Goal: Task Accomplishment & Management: Manage account settings

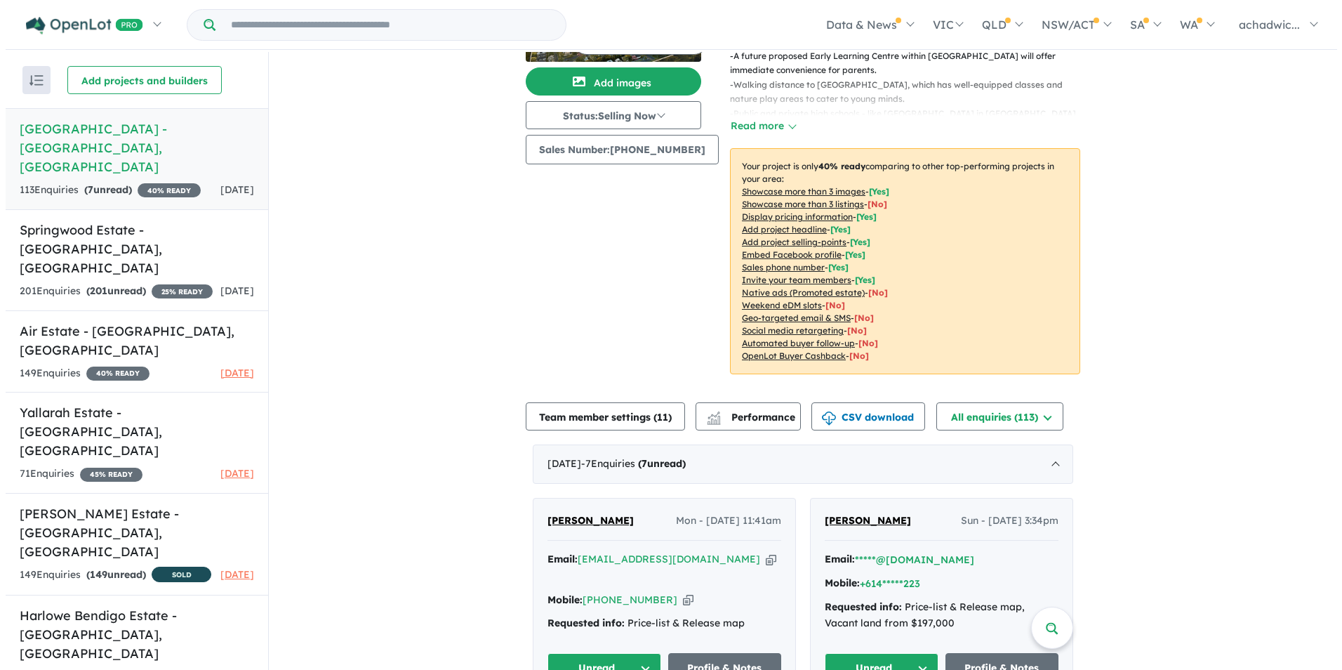
scroll to position [140, 0]
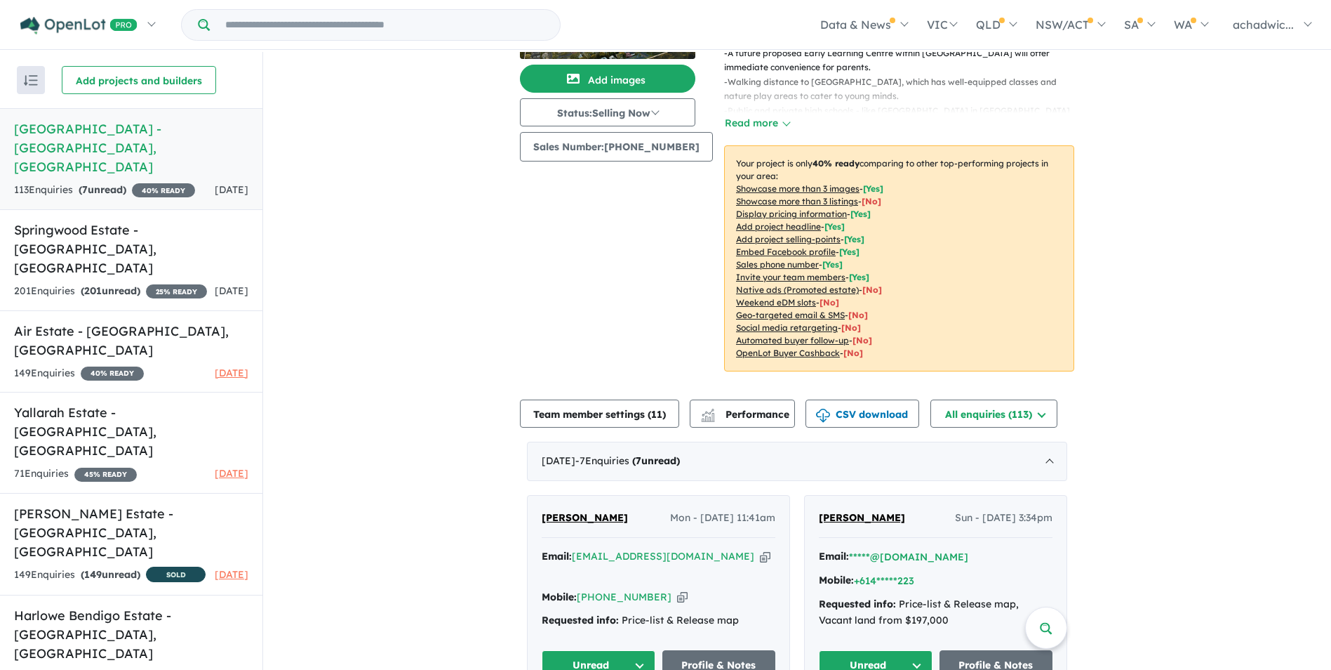
click at [630, 399] on button "Team member settings ( 11 )" at bounding box center [599, 413] width 159 height 28
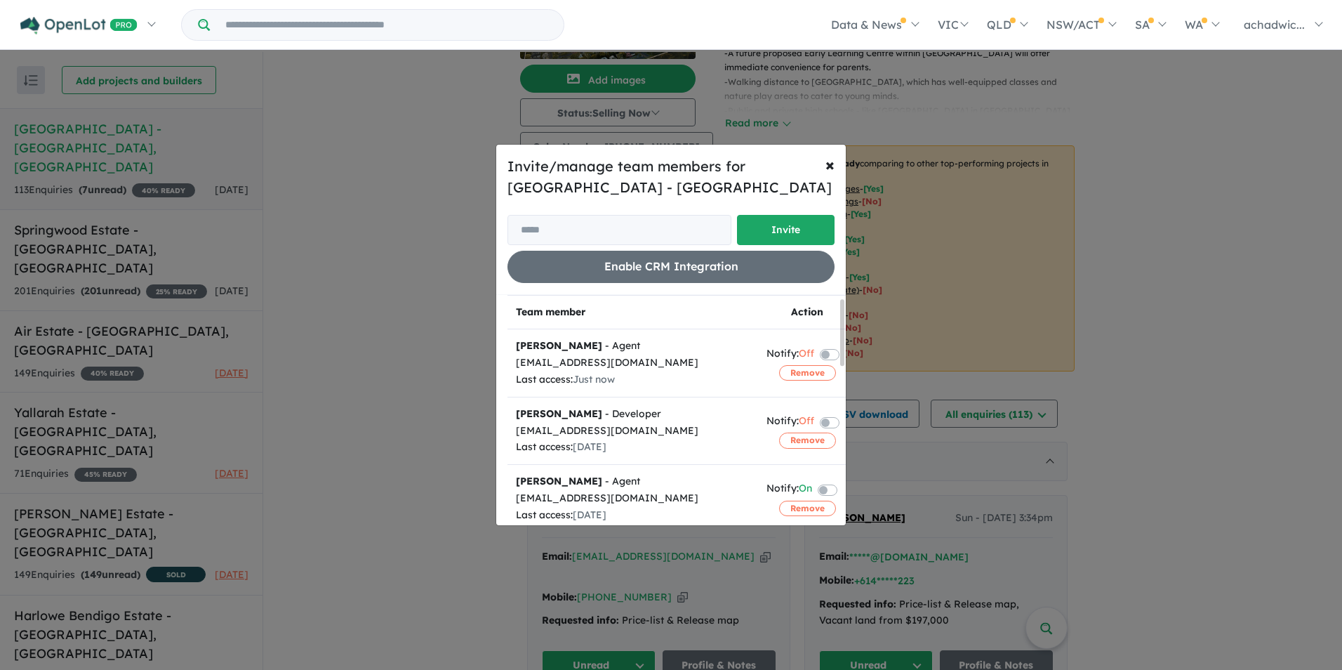
scroll to position [70, 0]
click at [806, 369] on button "Remove" at bounding box center [807, 369] width 57 height 15
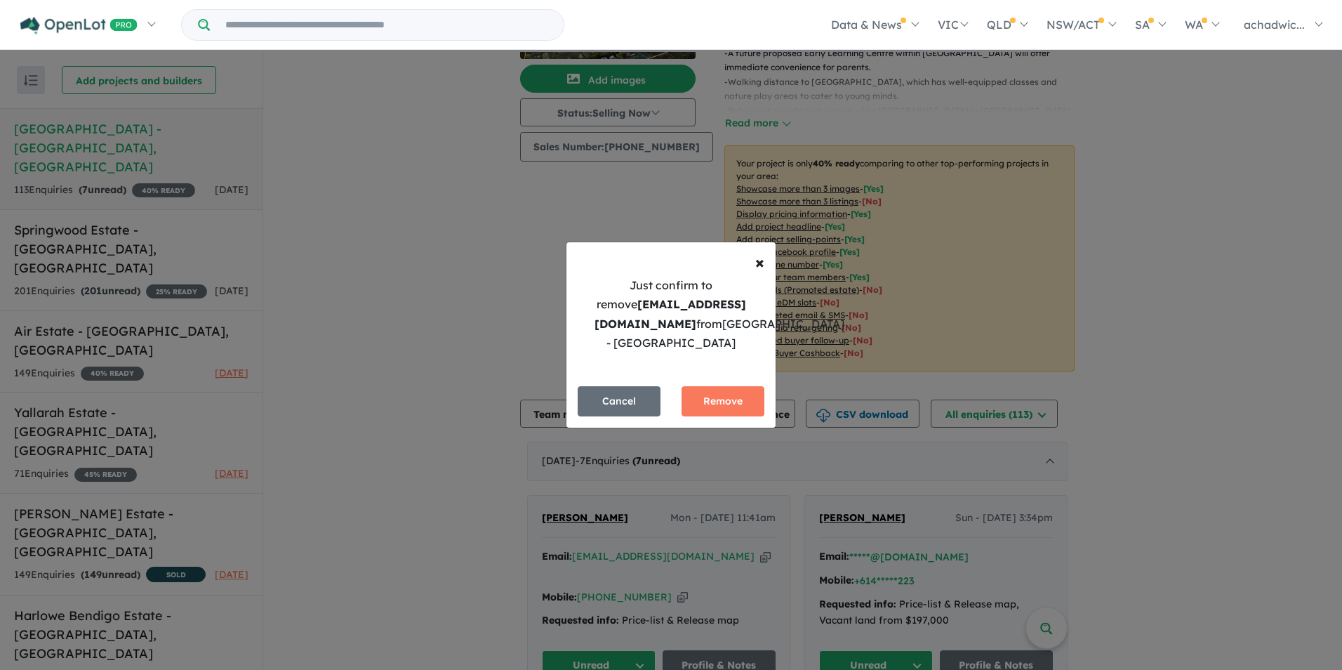
click at [724, 409] on button "Remove" at bounding box center [722, 401] width 83 height 30
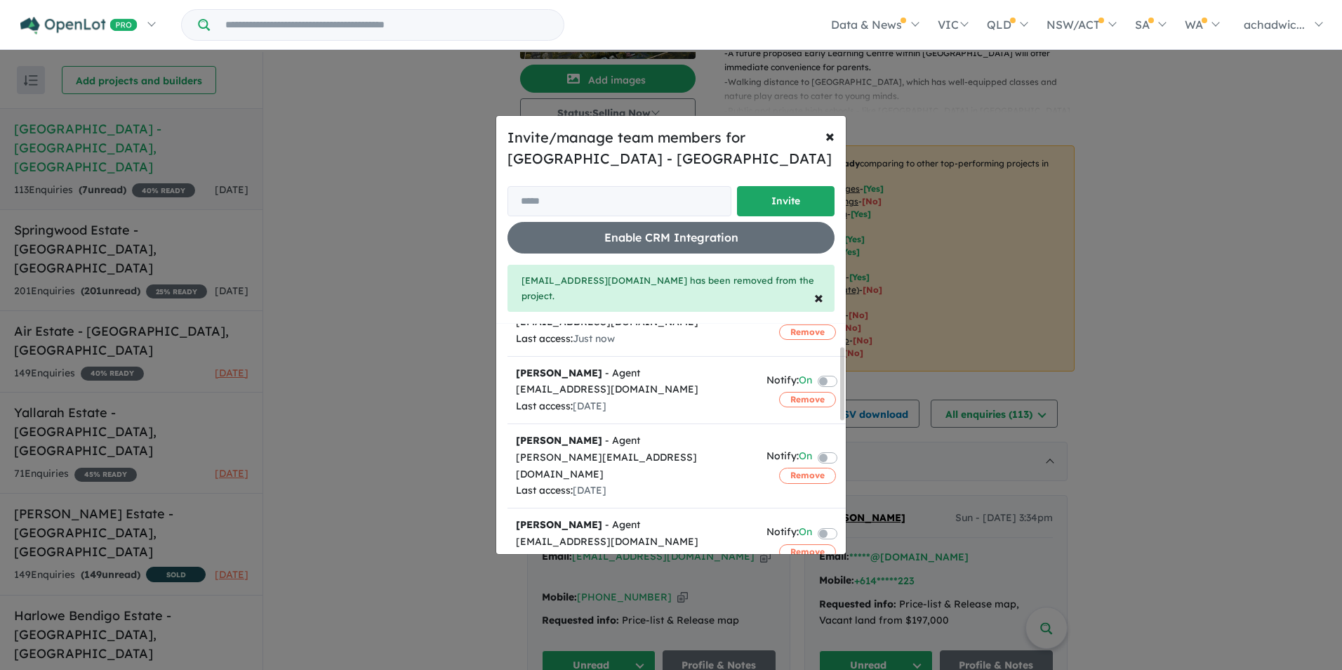
click at [800, 393] on button "Remove" at bounding box center [807, 399] width 57 height 15
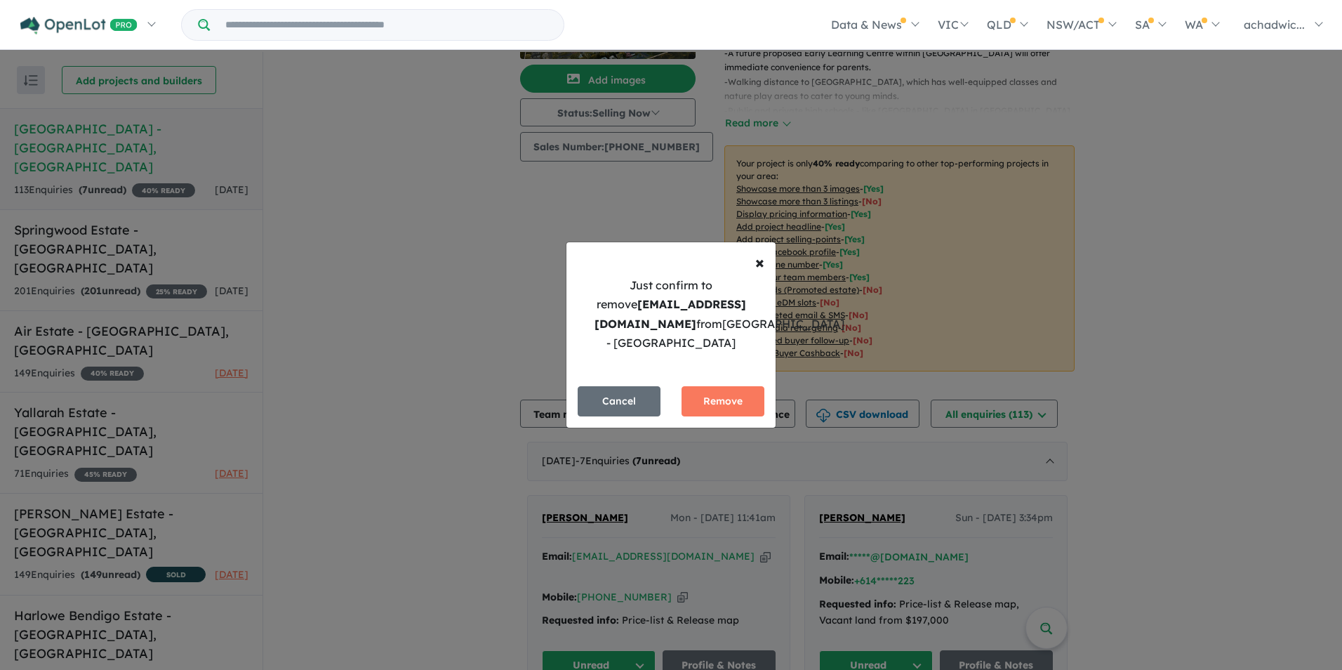
click at [741, 395] on button "Remove" at bounding box center [722, 401] width 83 height 30
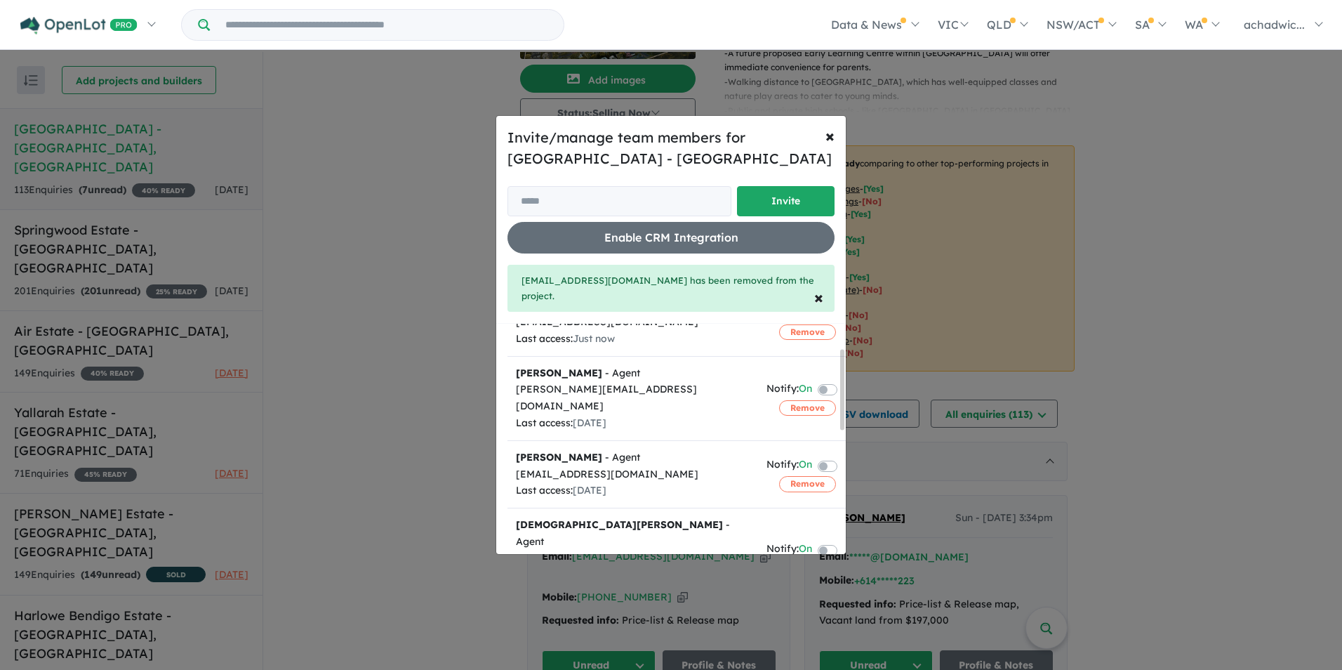
click at [790, 400] on button "Remove" at bounding box center [807, 407] width 57 height 15
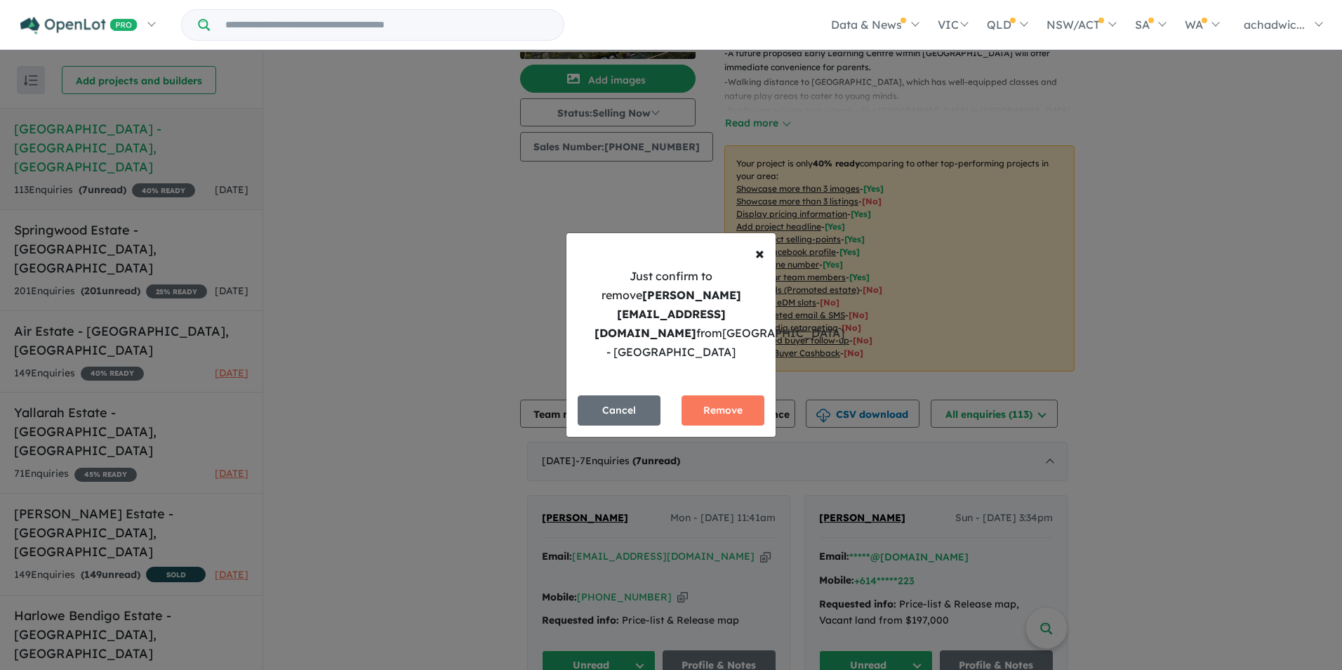
click at [736, 397] on button "Remove" at bounding box center [722, 410] width 83 height 30
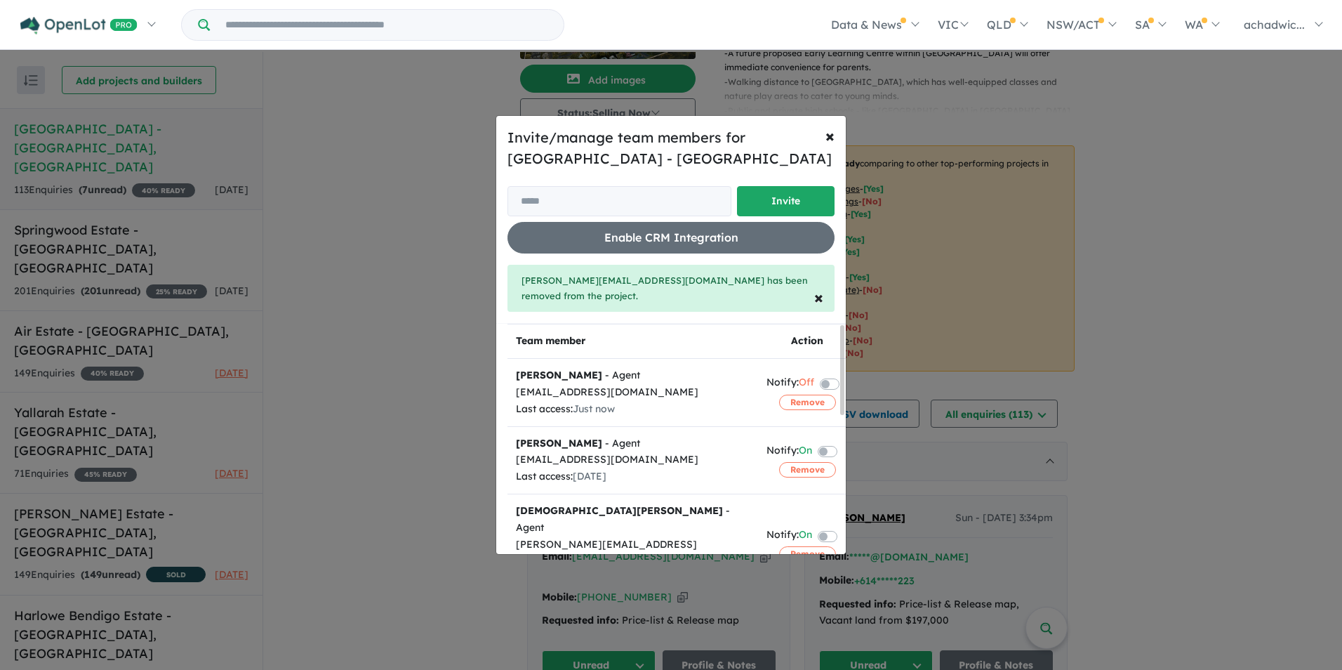
click at [804, 464] on button "Remove" at bounding box center [807, 469] width 57 height 15
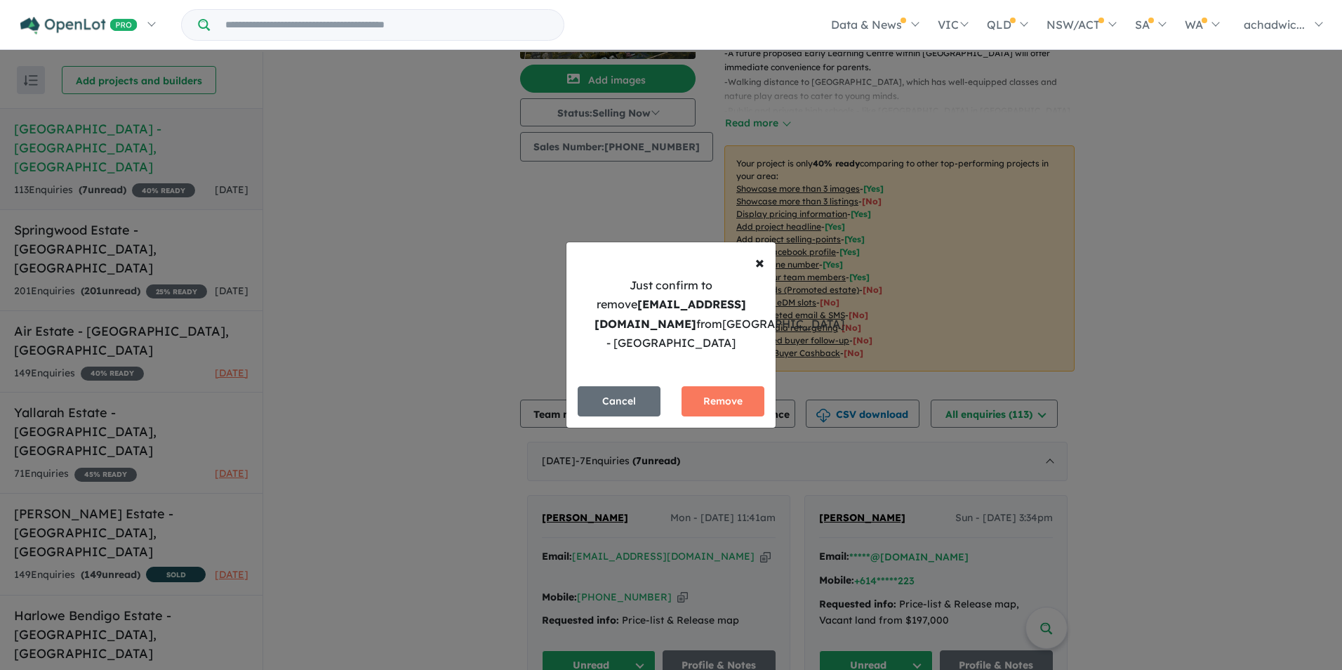
click at [728, 406] on button "Remove" at bounding box center [722, 401] width 83 height 30
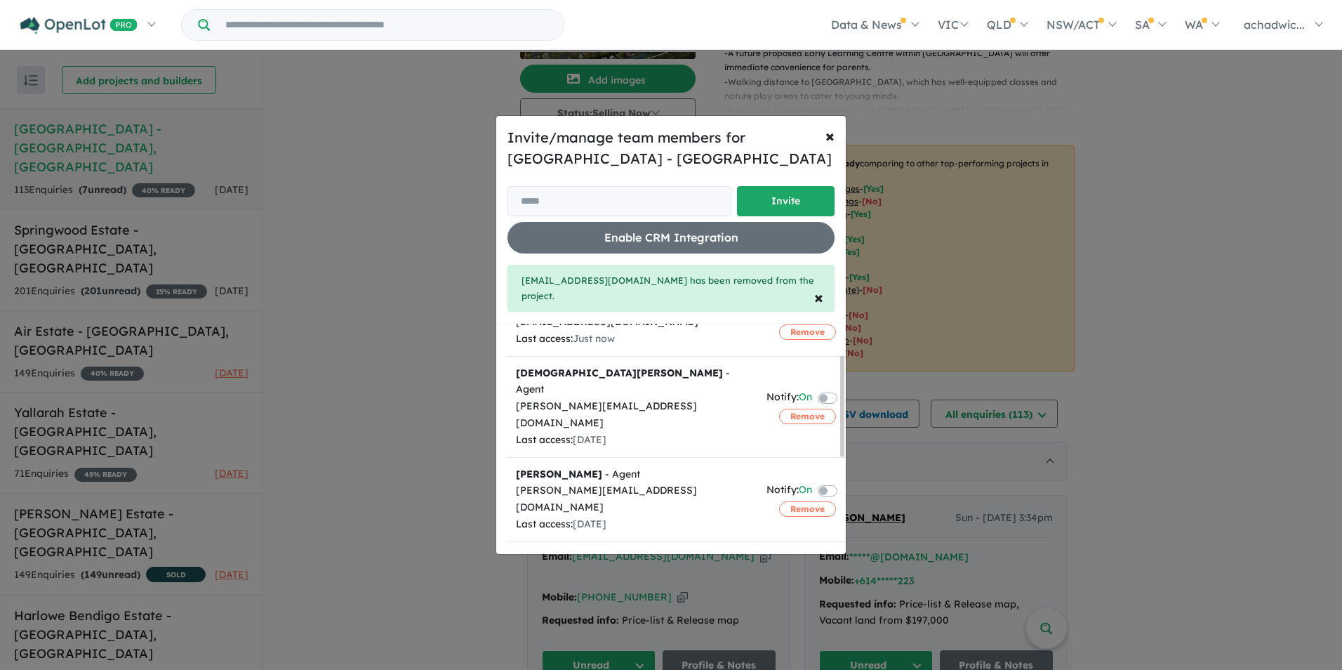
click at [790, 501] on button "Remove" at bounding box center [807, 508] width 57 height 15
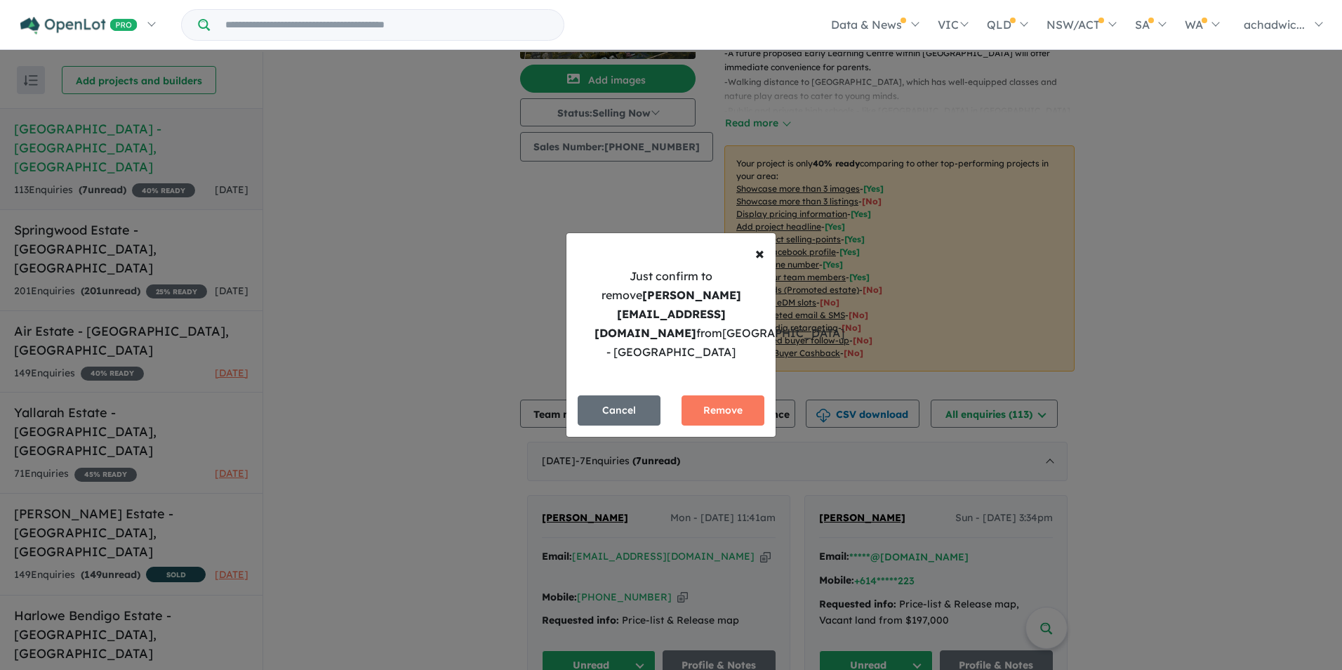
click at [719, 395] on button "Remove" at bounding box center [722, 410] width 83 height 30
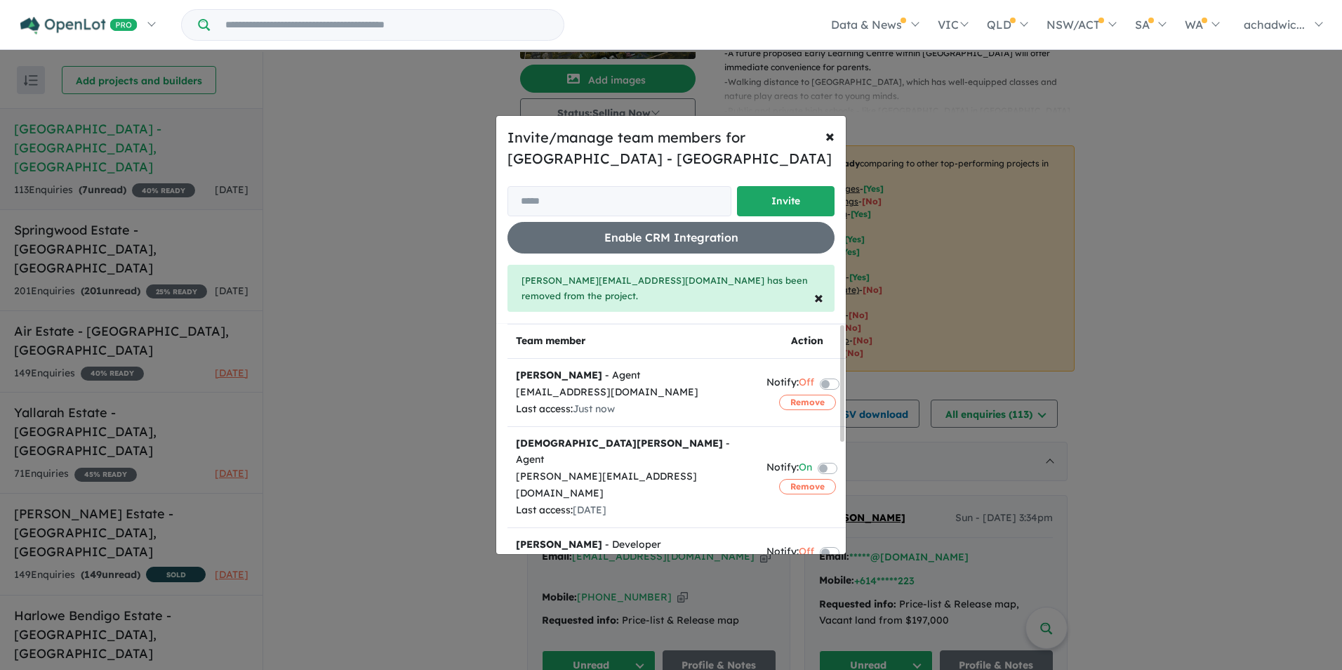
click at [794, 479] on button "Remove" at bounding box center [807, 486] width 57 height 15
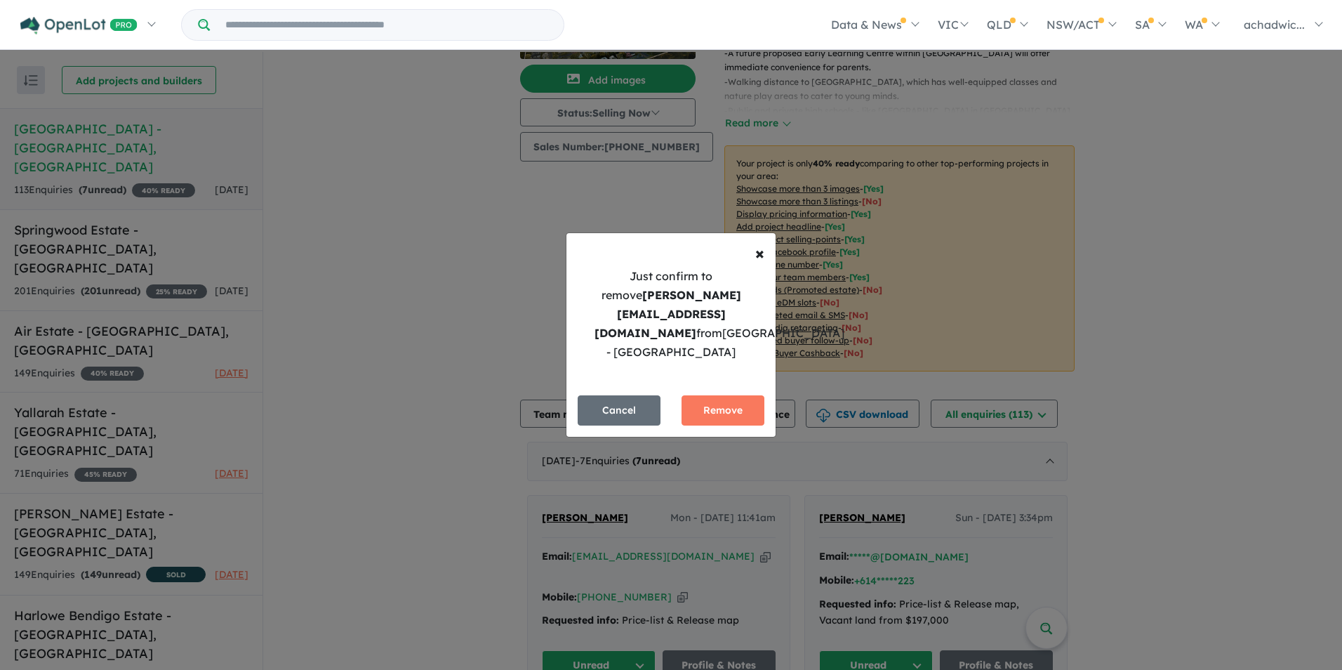
click at [713, 400] on button "Remove" at bounding box center [722, 410] width 83 height 30
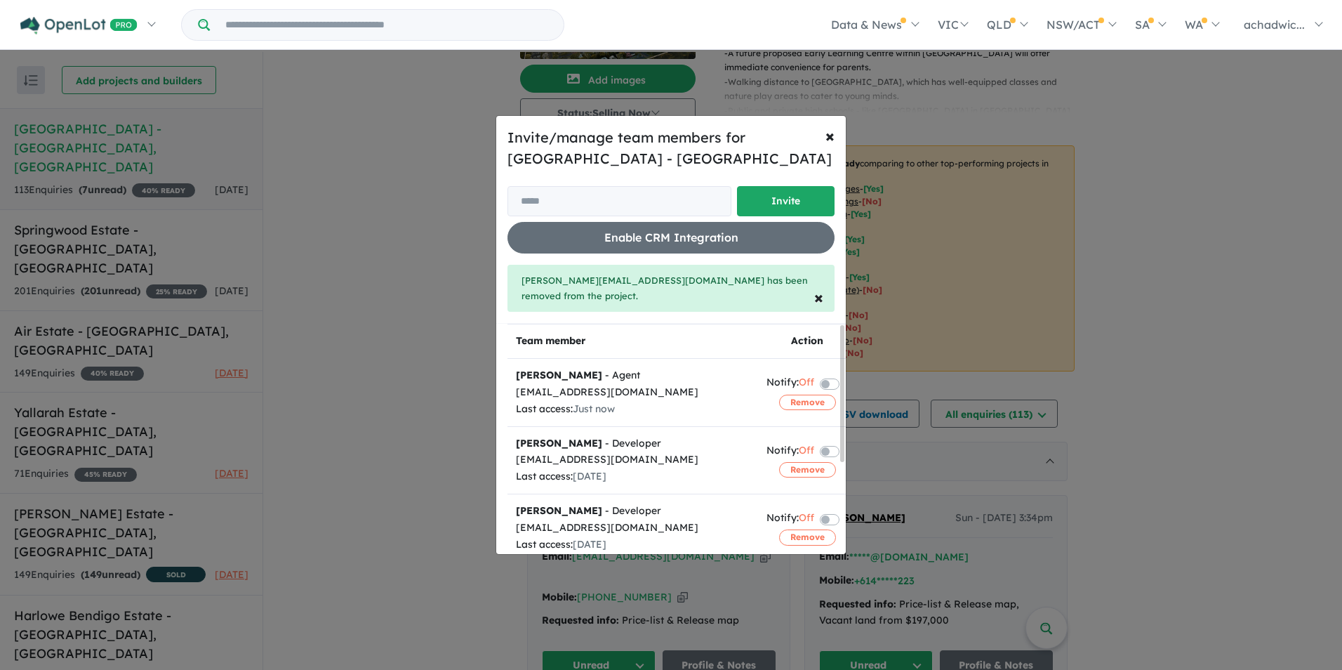
click at [797, 469] on button "Remove" at bounding box center [807, 469] width 57 height 15
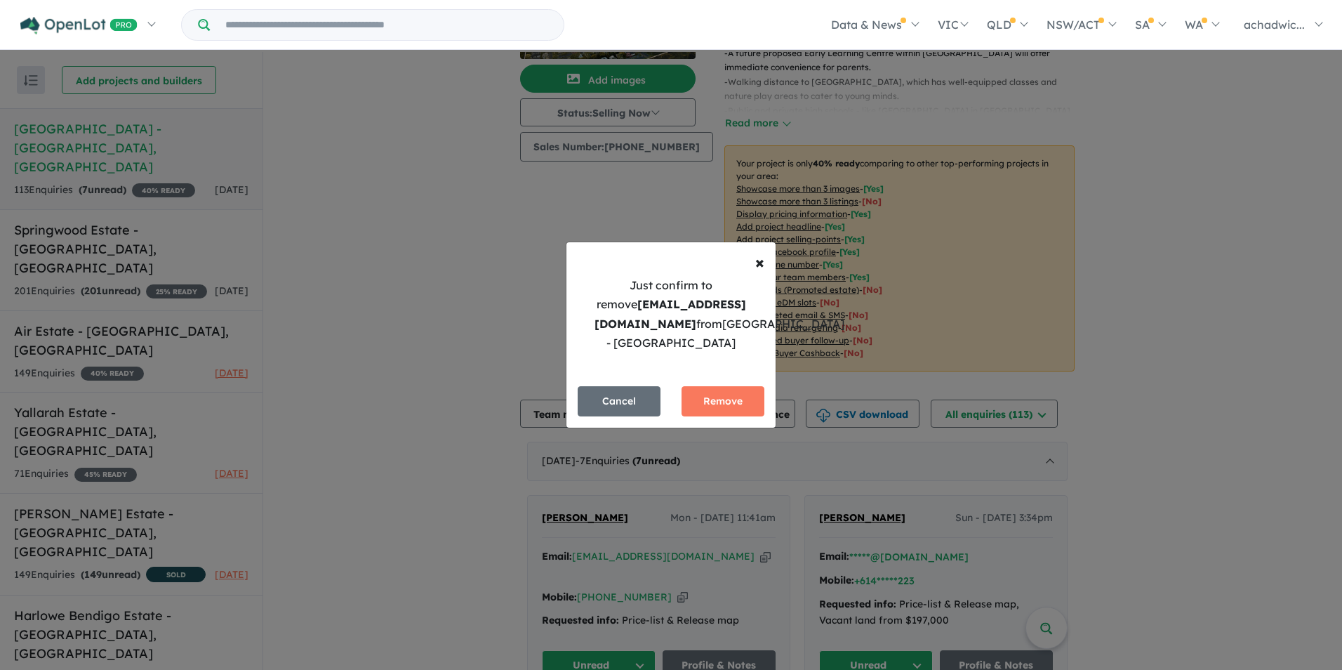
click at [744, 401] on button "Remove" at bounding box center [722, 401] width 83 height 30
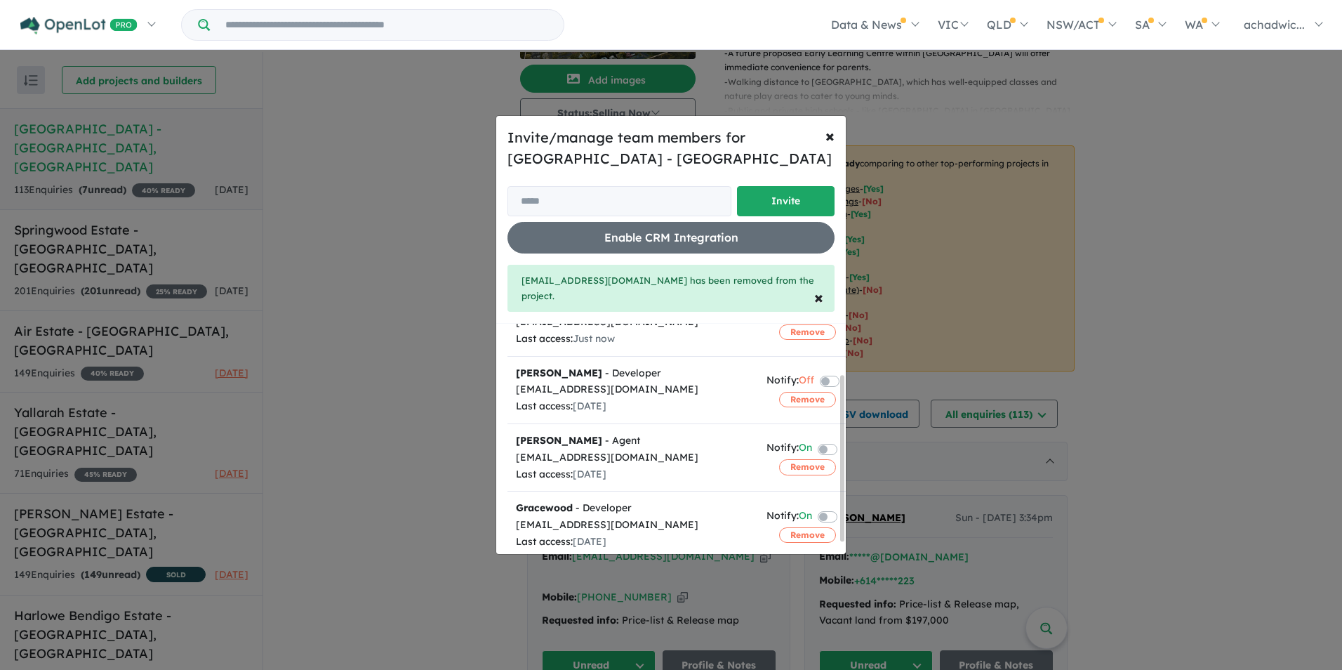
click at [788, 392] on button "Remove" at bounding box center [807, 399] width 57 height 15
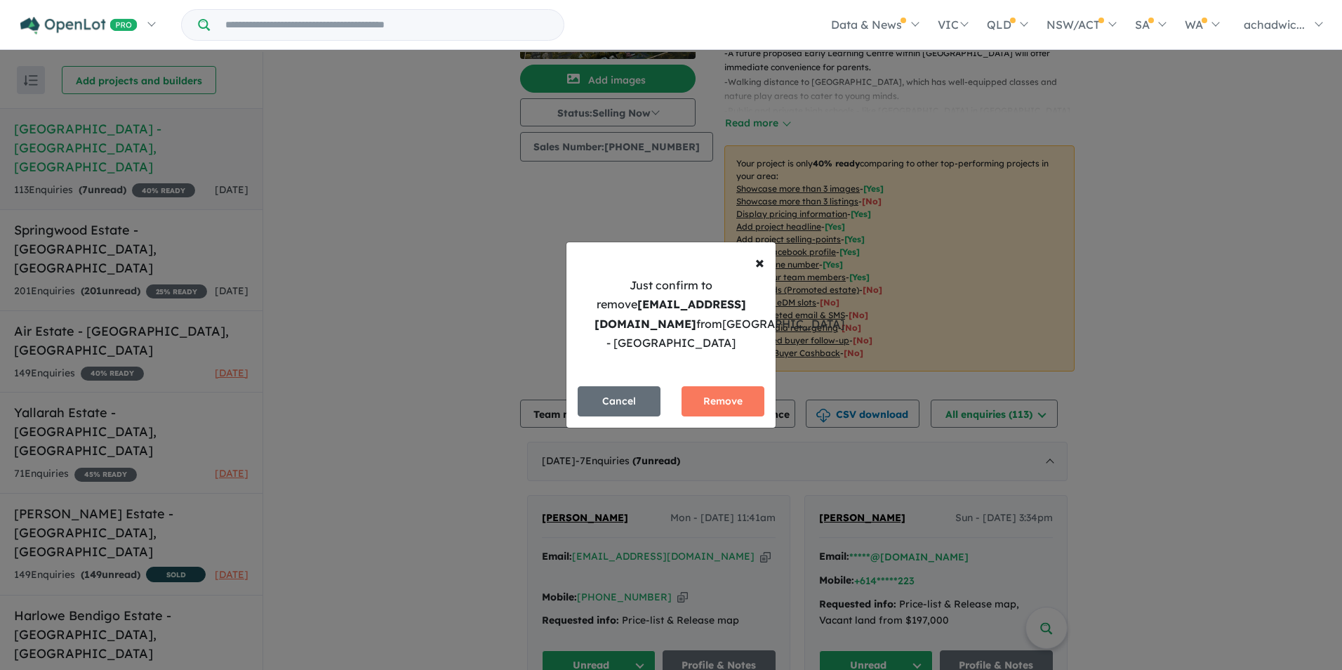
click at [740, 397] on button "Remove" at bounding box center [722, 401] width 83 height 30
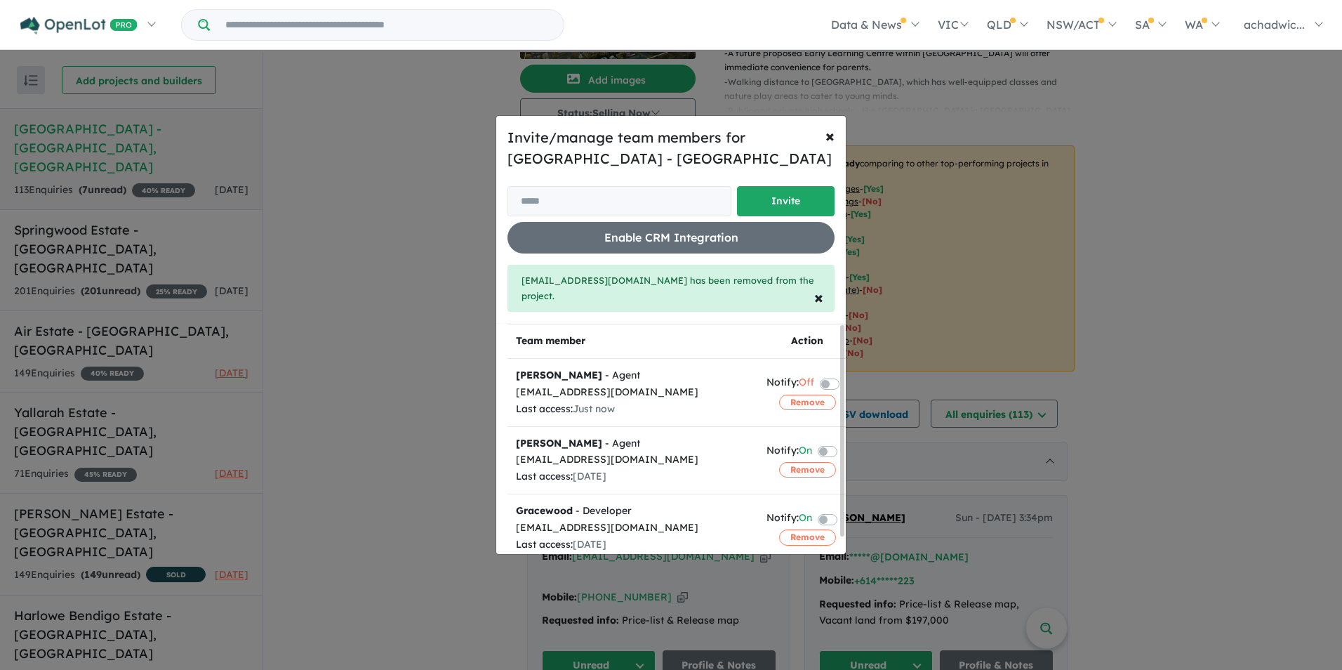
click at [791, 462] on button "Remove" at bounding box center [807, 469] width 57 height 15
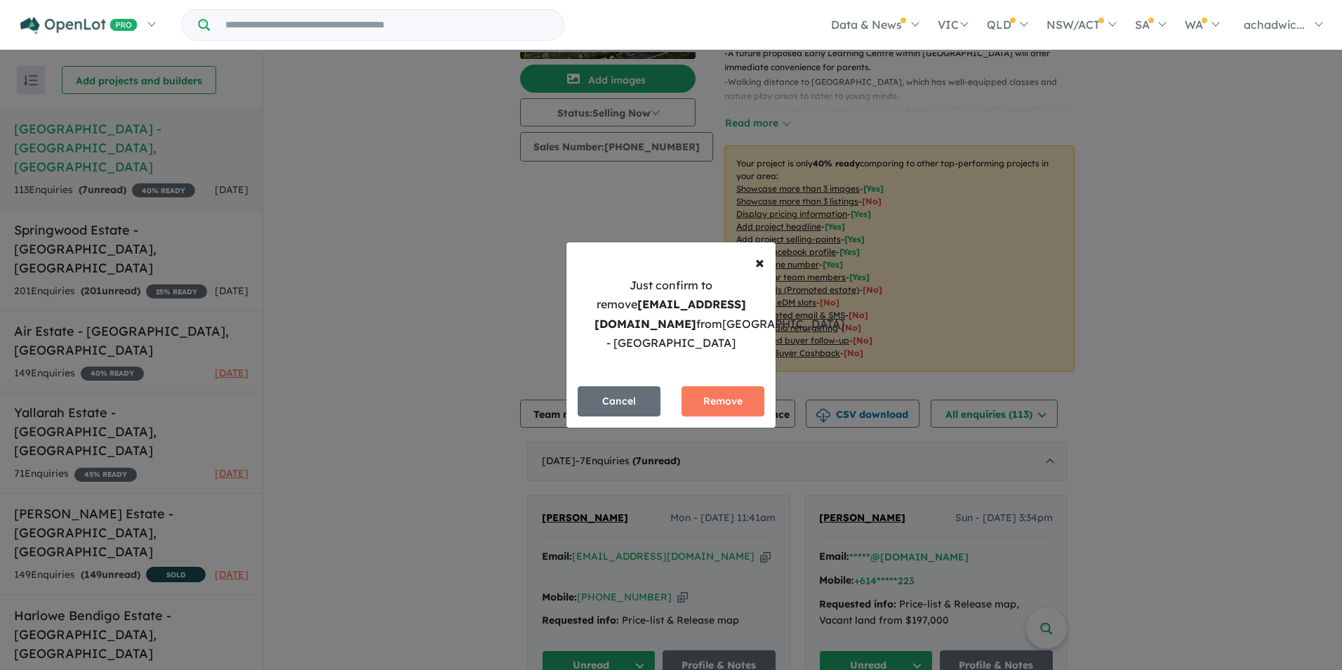
click at [740, 407] on button "Remove" at bounding box center [722, 401] width 83 height 30
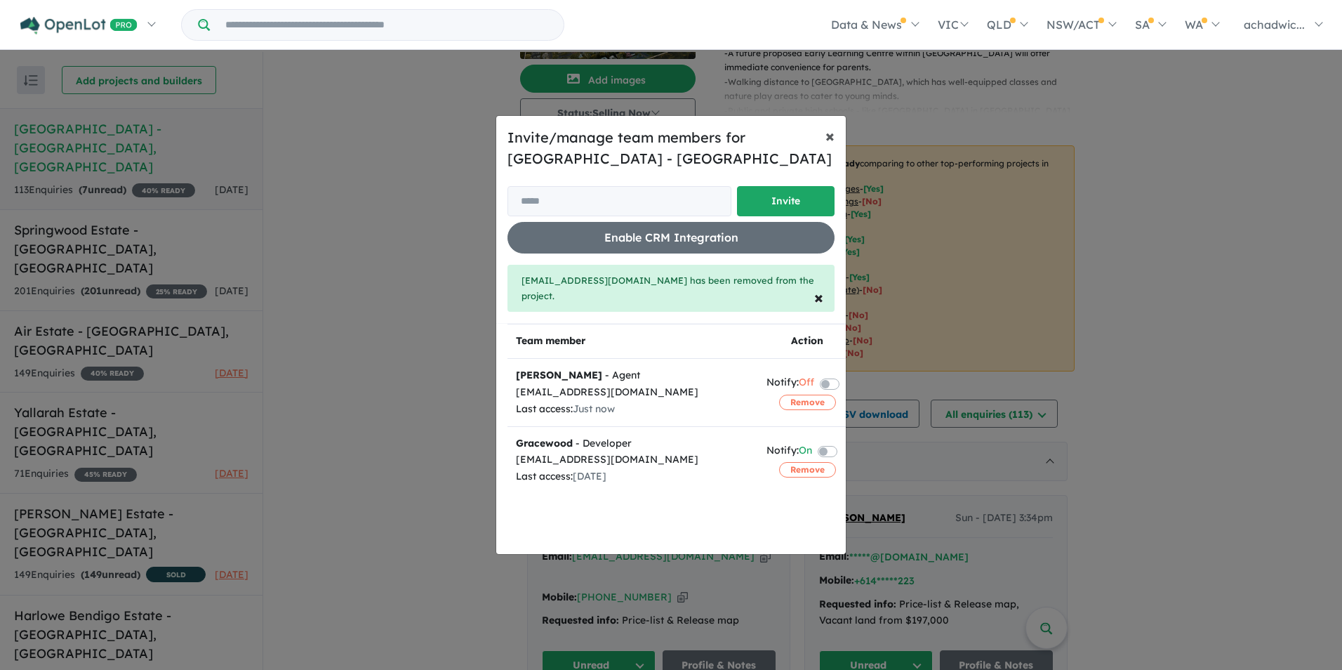
drag, startPoint x: 831, startPoint y: 144, endPoint x: 683, endPoint y: 218, distance: 165.4
click at [831, 144] on span "×" at bounding box center [829, 135] width 9 height 21
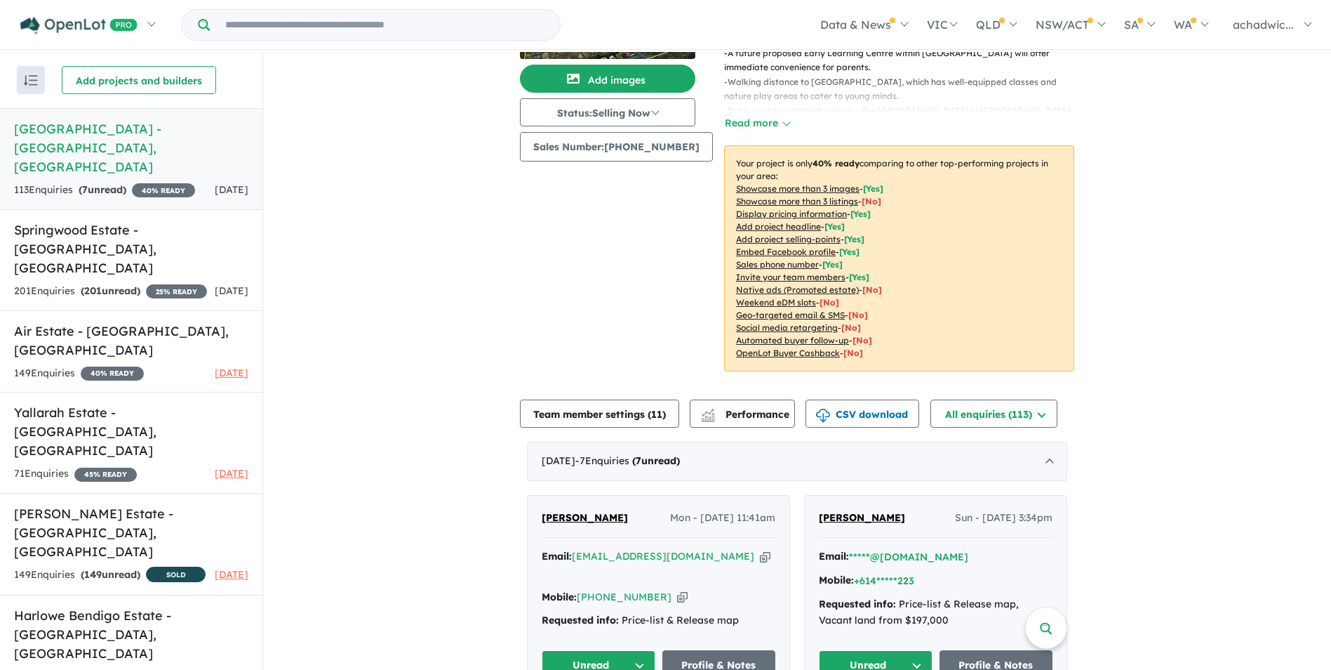
click at [112, 220] on h5 "[GEOGRAPHIC_DATA] - [GEOGRAPHIC_DATA] , [GEOGRAPHIC_DATA]" at bounding box center [131, 248] width 234 height 57
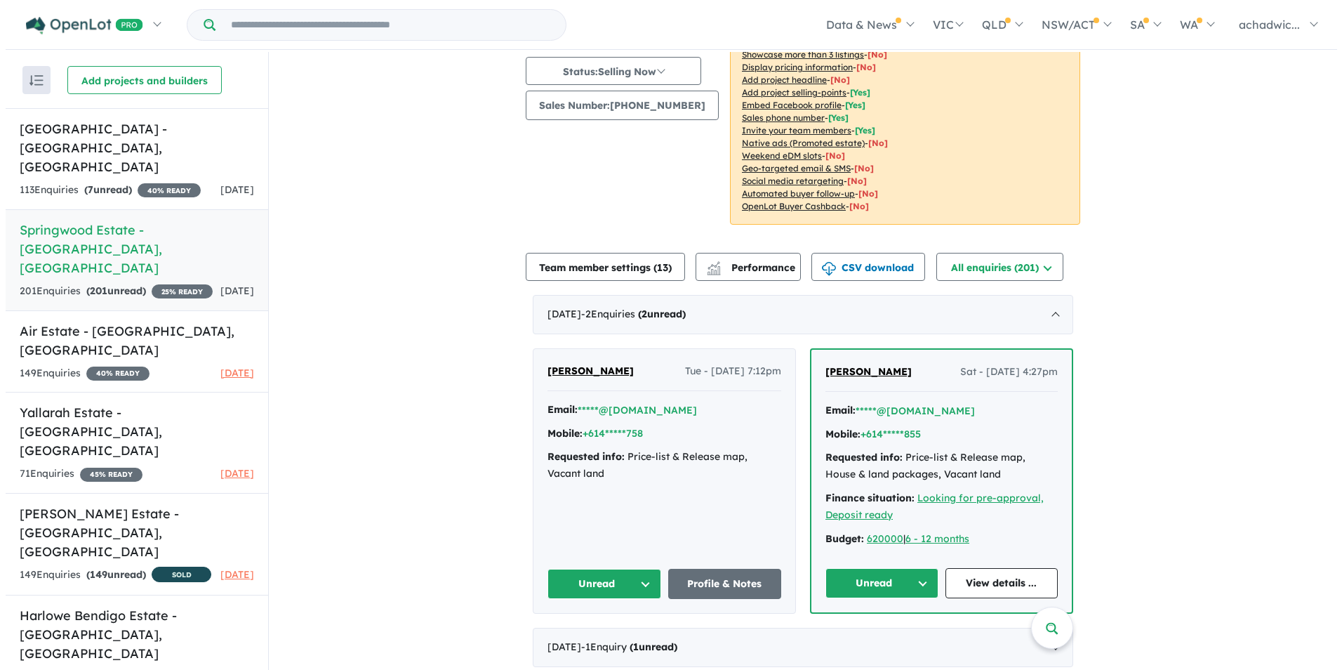
scroll to position [211, 0]
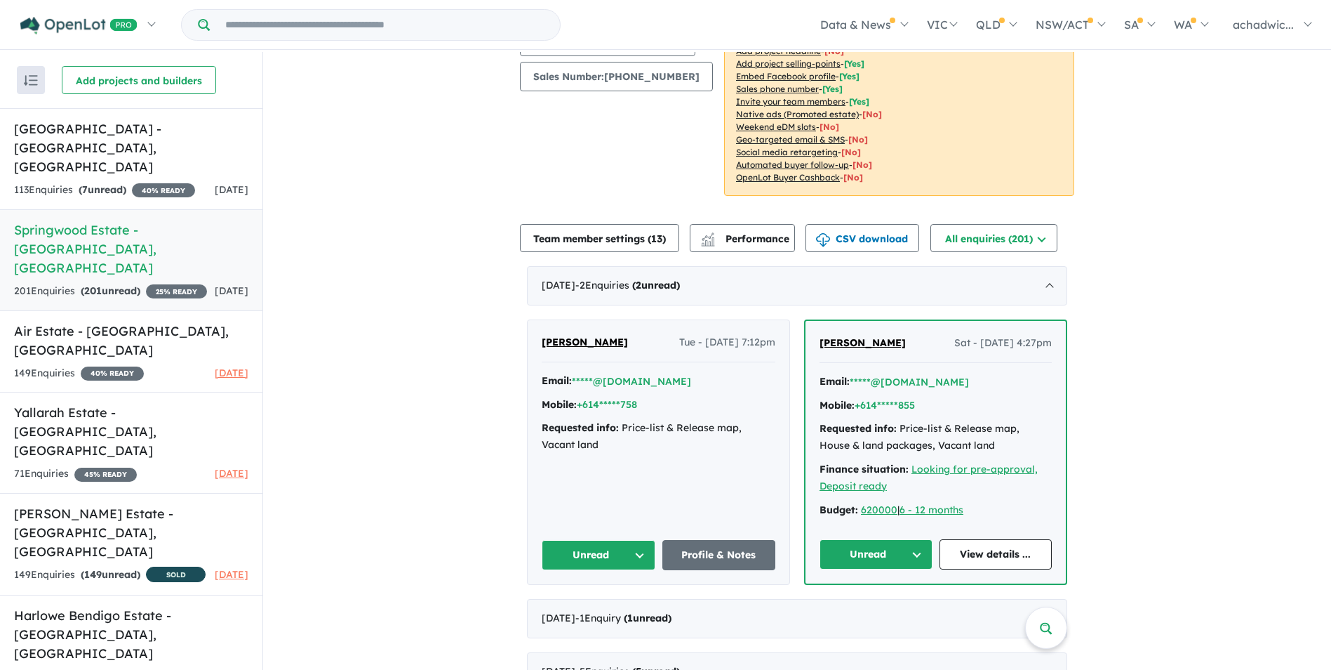
click at [617, 238] on button "Team member settings ( 13 )" at bounding box center [599, 238] width 159 height 28
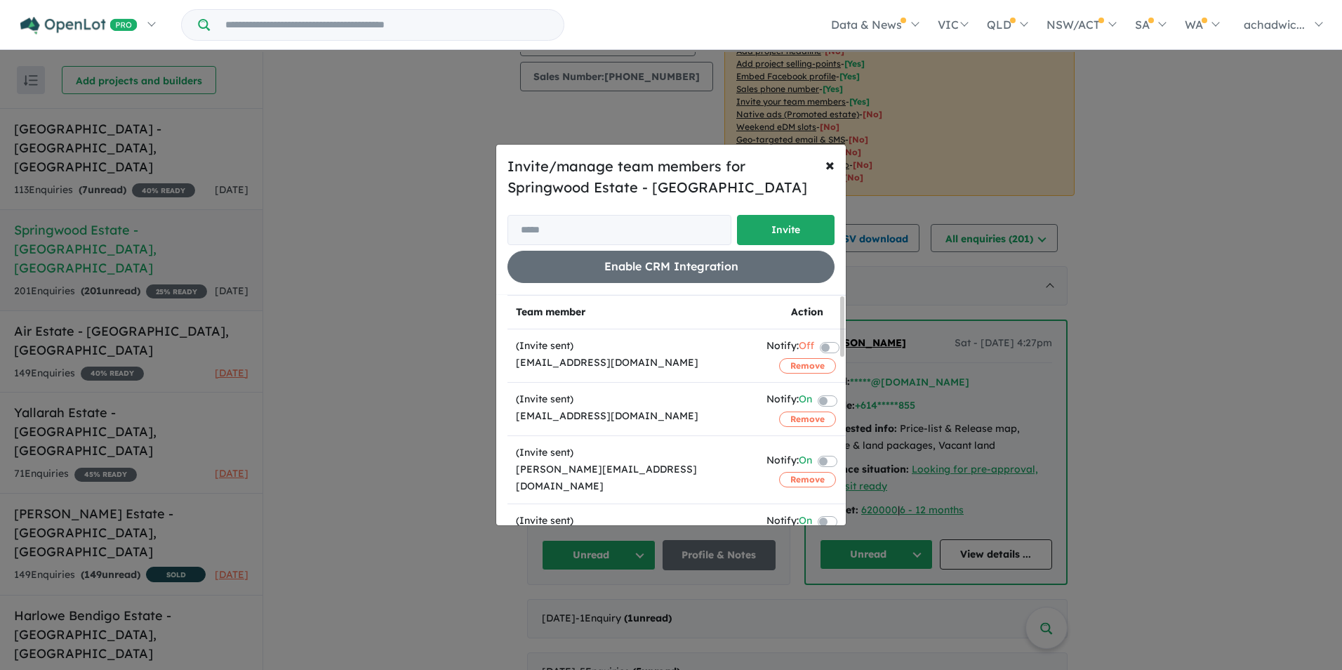
click at [792, 363] on button "Remove" at bounding box center [807, 365] width 57 height 15
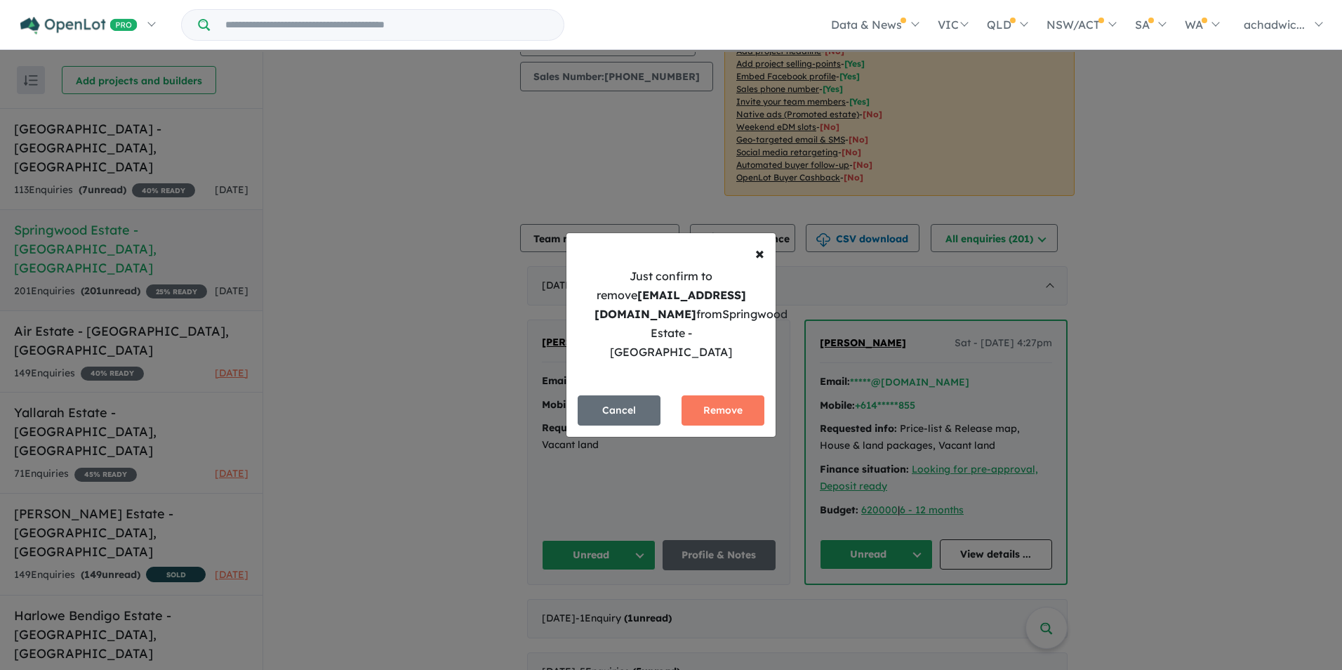
click at [706, 397] on button "Remove" at bounding box center [722, 410] width 83 height 30
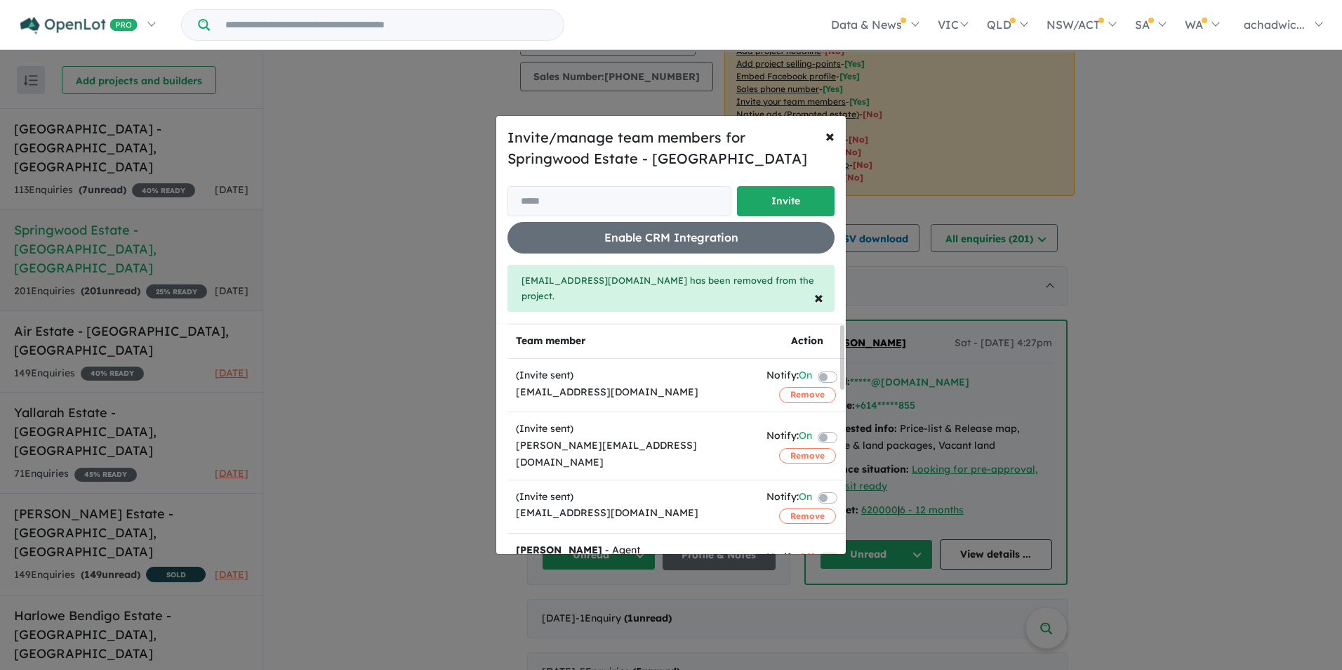
click at [791, 448] on button "Remove" at bounding box center [807, 455] width 57 height 15
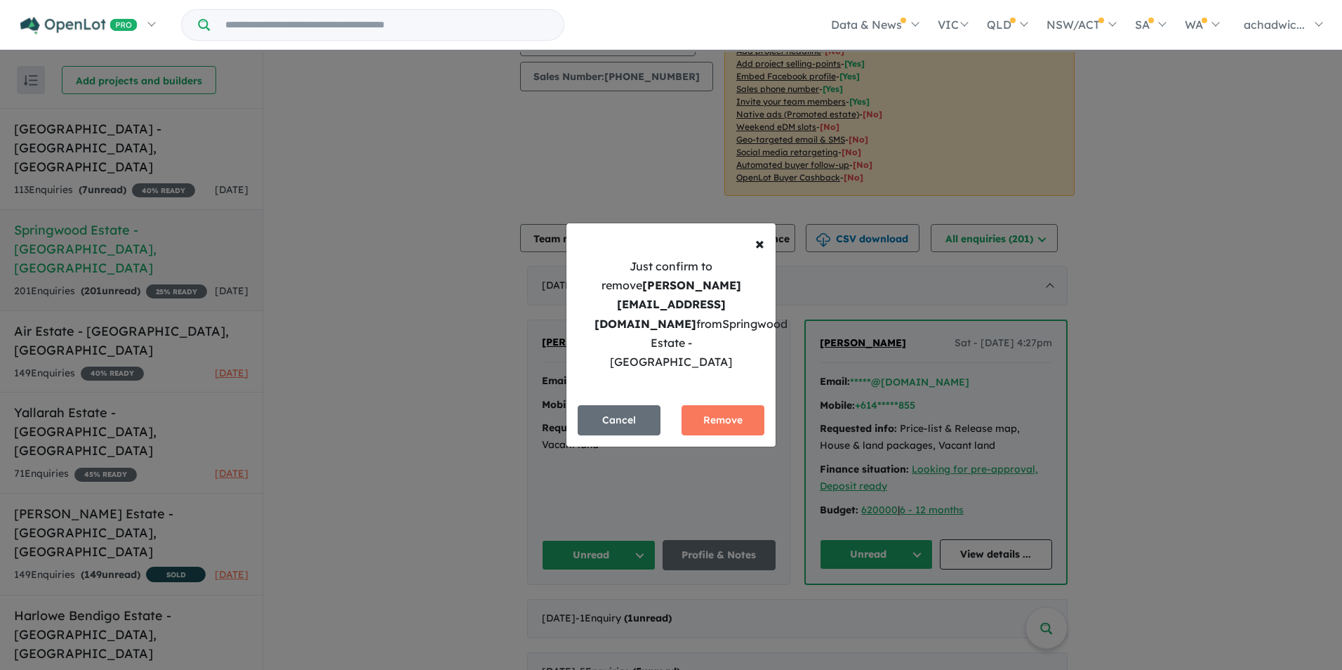
click at [729, 405] on button "Remove" at bounding box center [722, 420] width 83 height 30
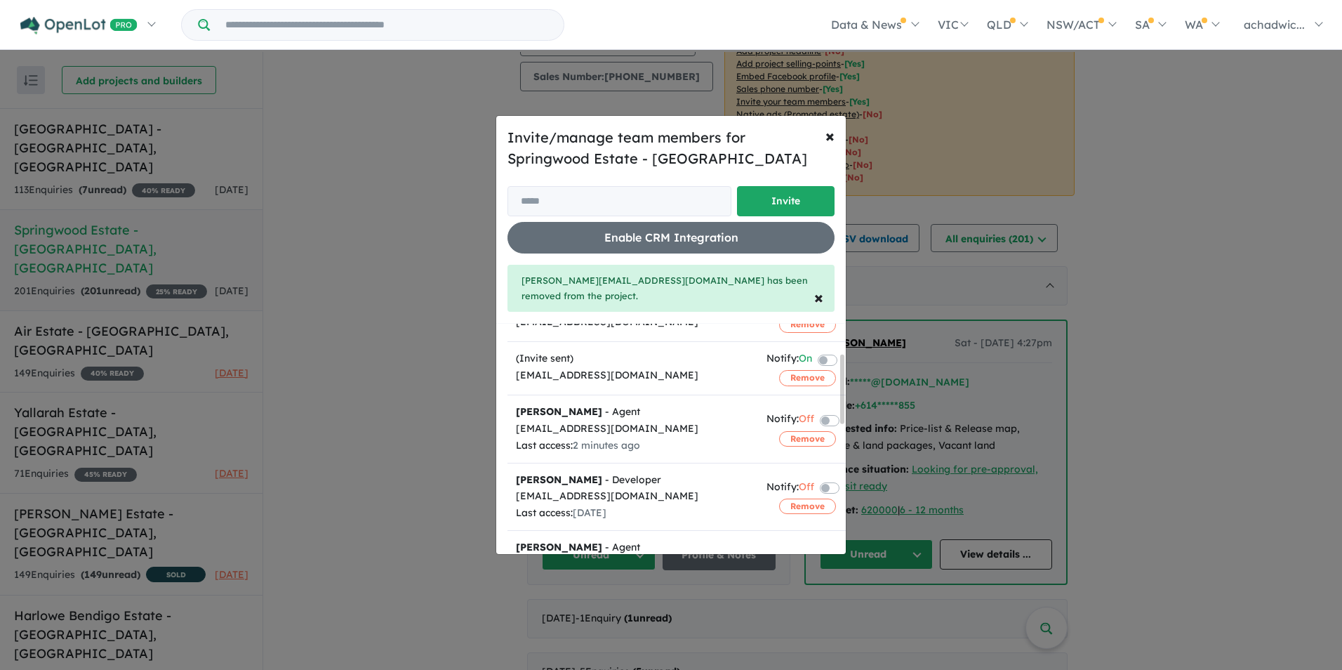
scroll to position [140, 0]
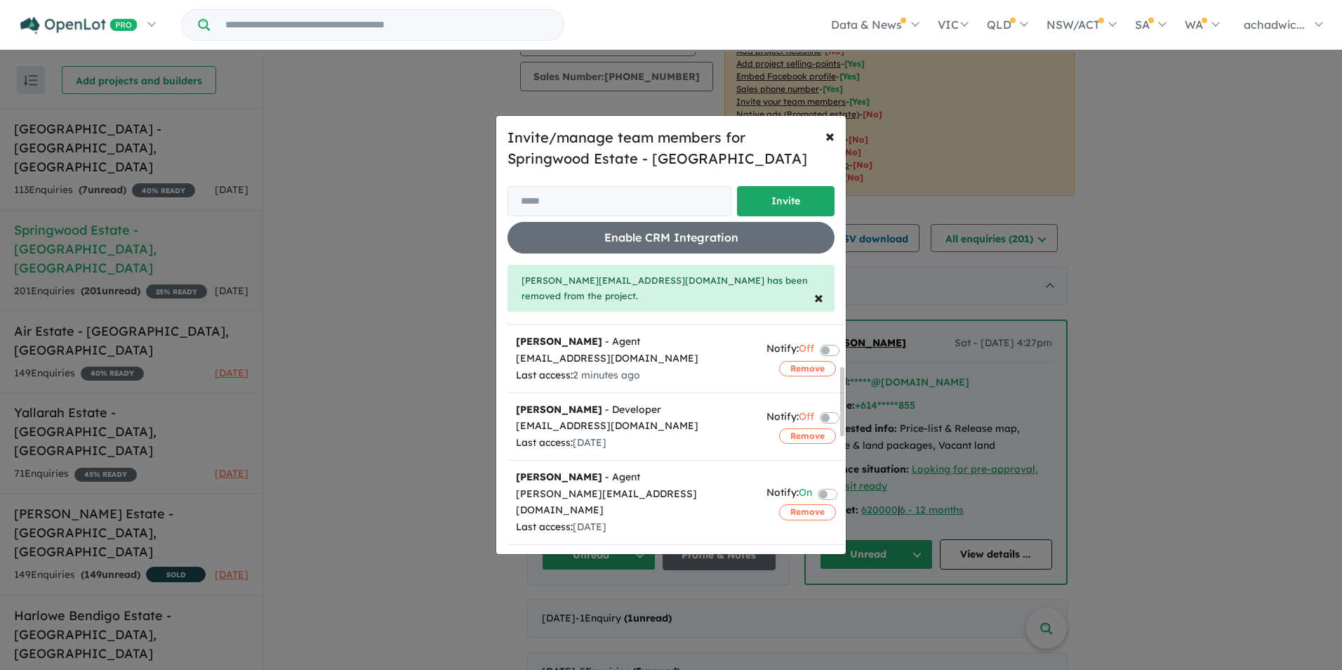
click at [801, 432] on button "Remove" at bounding box center [807, 435] width 57 height 15
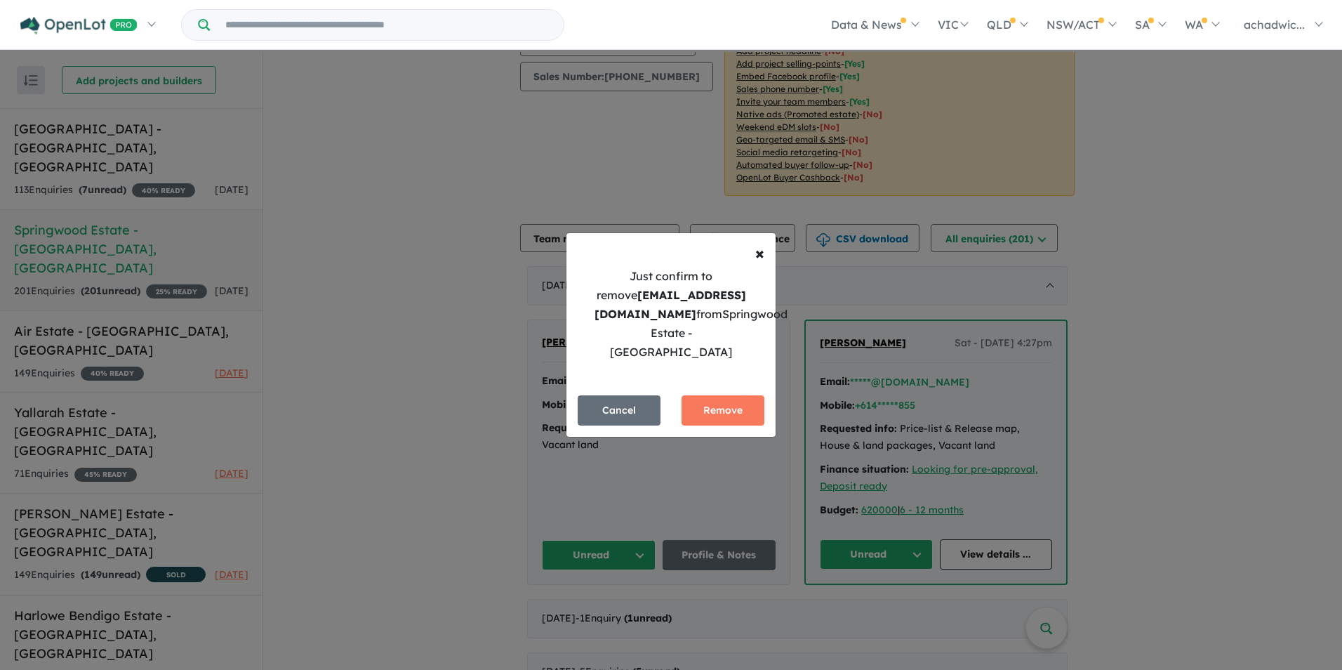
click at [745, 403] on button "Remove" at bounding box center [722, 410] width 83 height 30
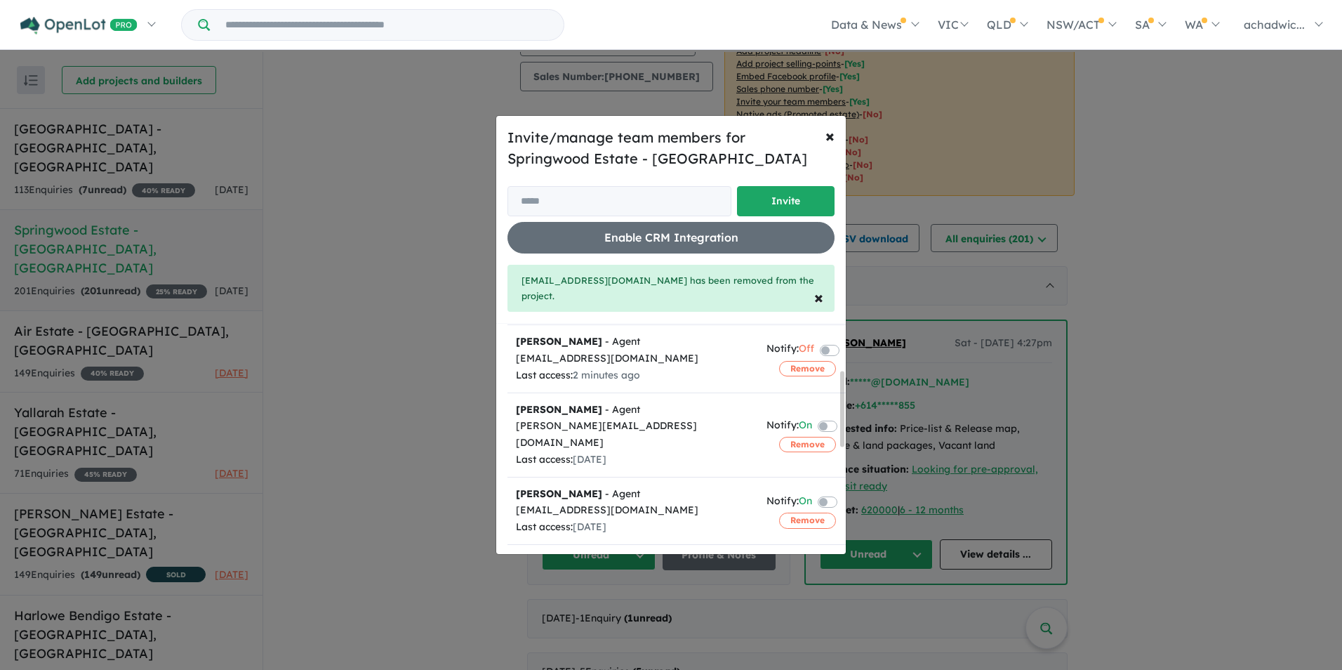
click at [794, 437] on button "Remove" at bounding box center [807, 444] width 57 height 15
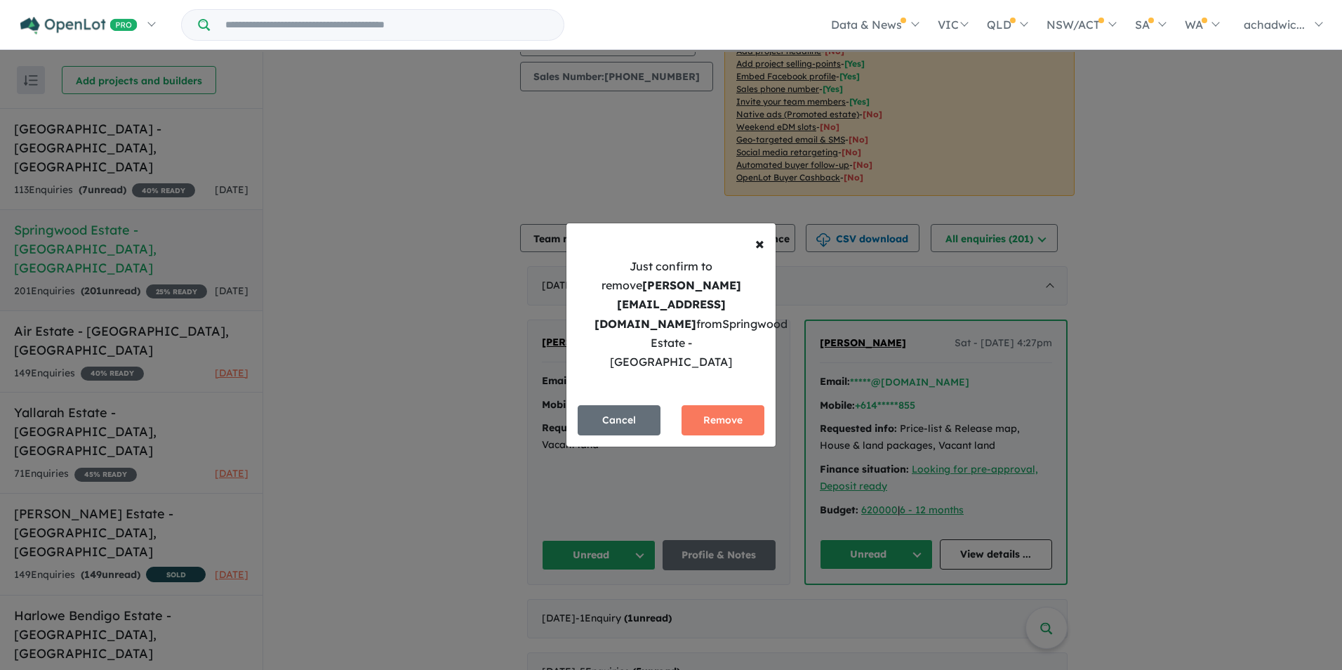
click at [722, 405] on button "Remove" at bounding box center [722, 420] width 83 height 30
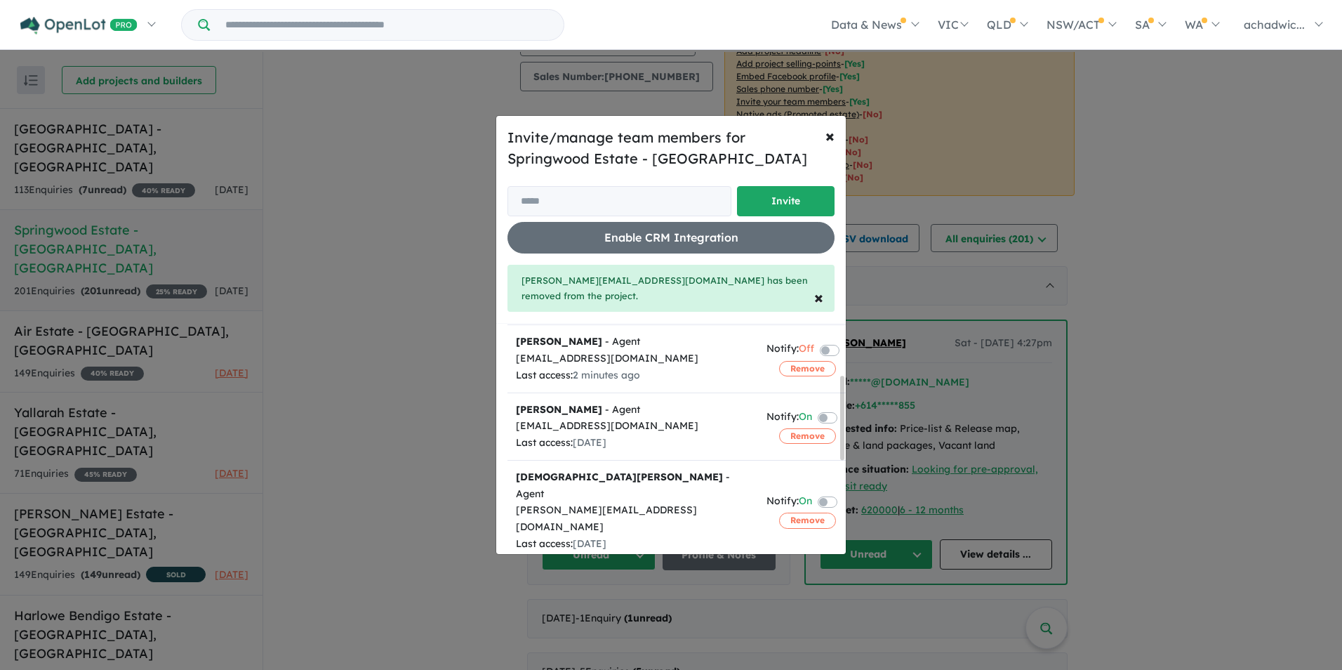
click at [799, 428] on button "Remove" at bounding box center [807, 435] width 57 height 15
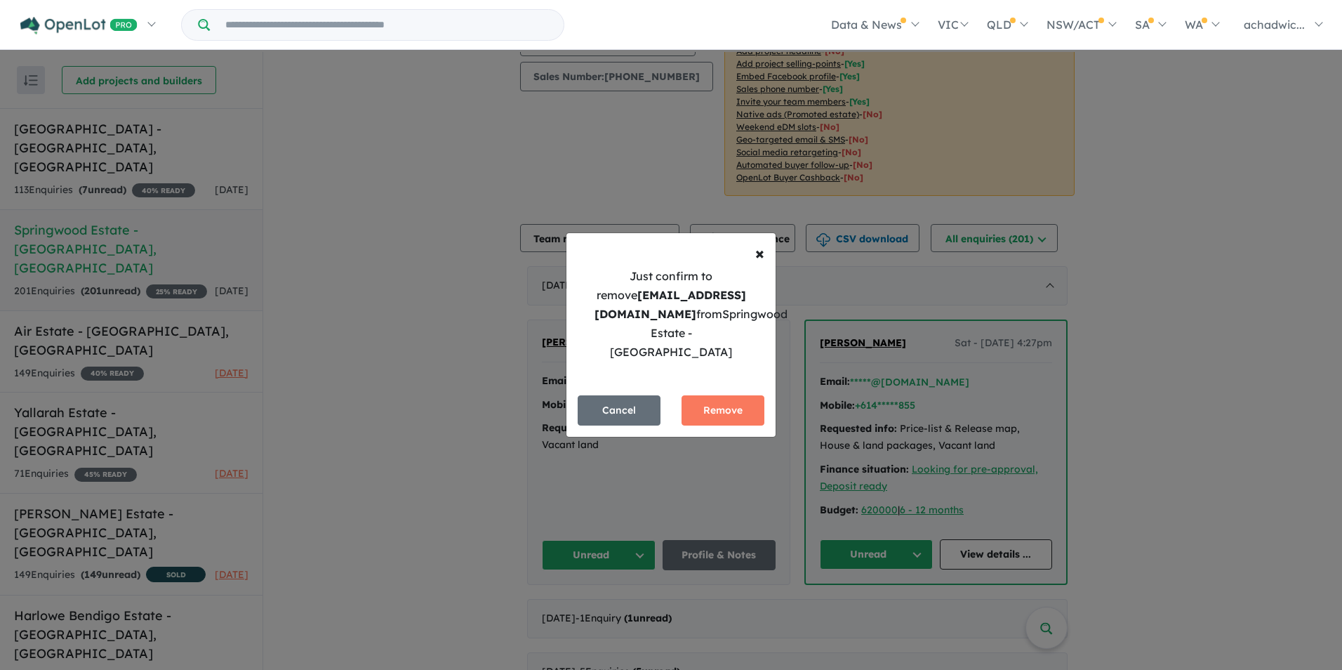
click at [741, 400] on button "Remove" at bounding box center [722, 410] width 83 height 30
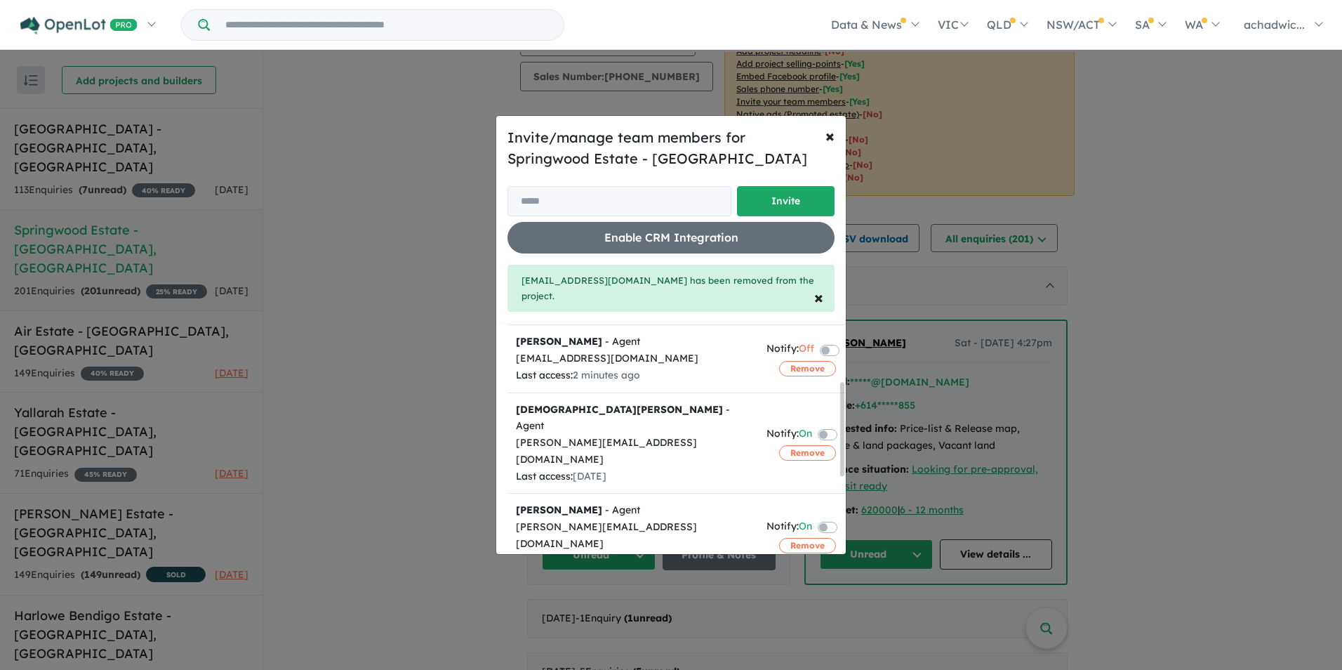
click at [808, 445] on button "Remove" at bounding box center [807, 452] width 57 height 15
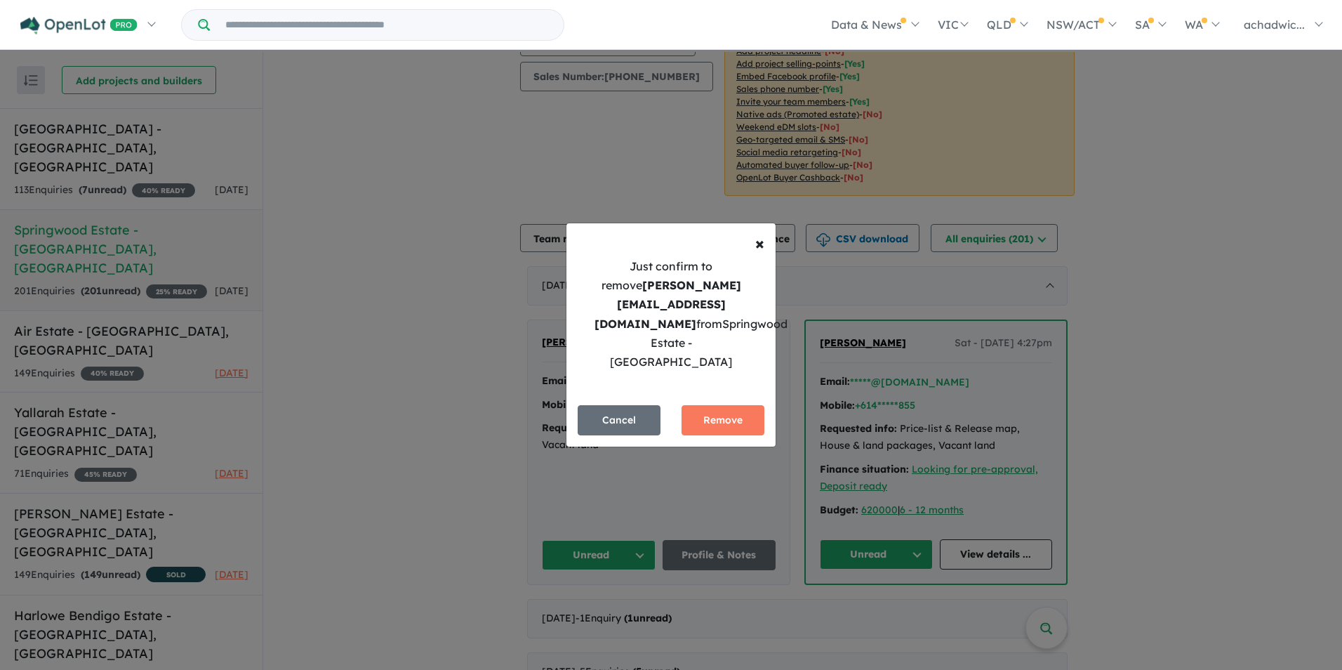
click at [731, 405] on button "Remove" at bounding box center [722, 420] width 83 height 30
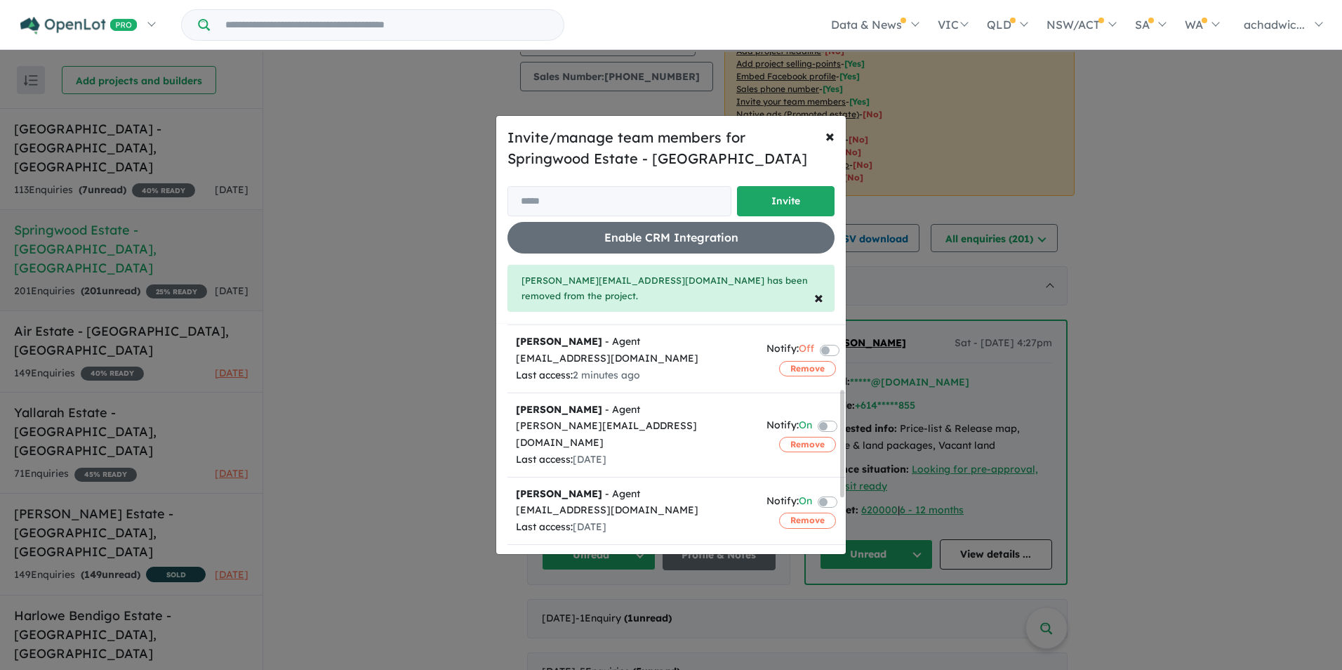
click at [783, 437] on button "Remove" at bounding box center [807, 444] width 57 height 15
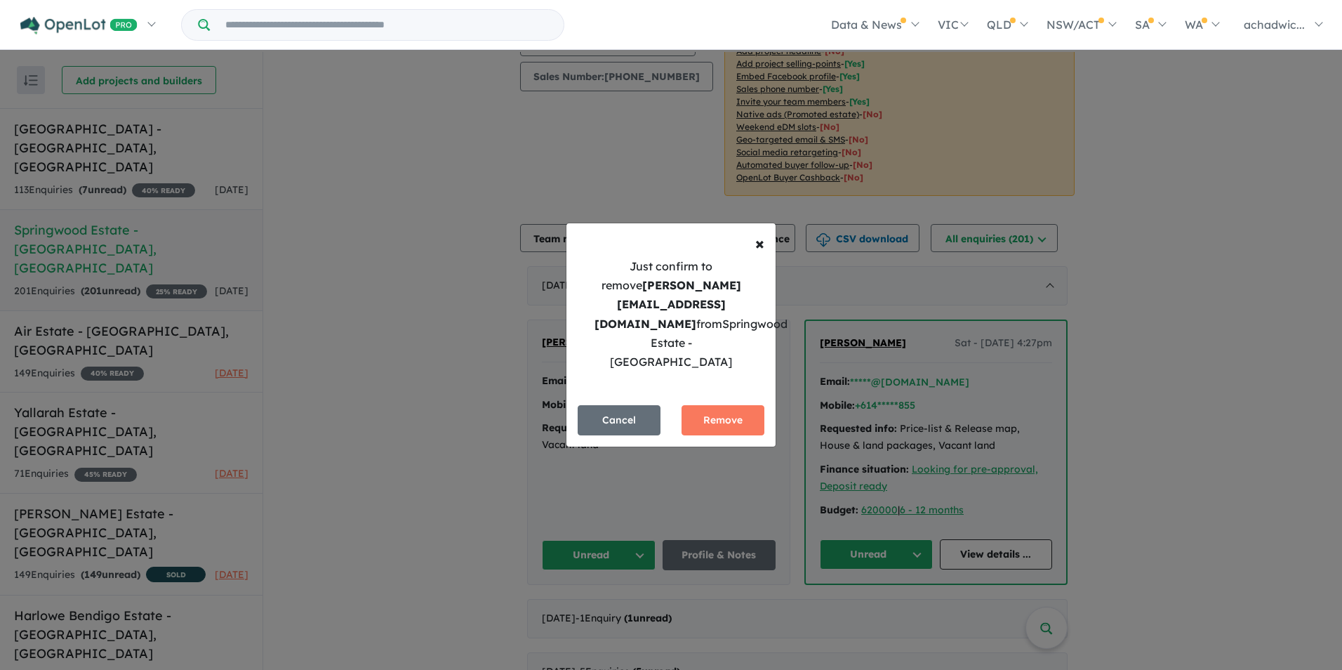
click at [711, 405] on button "Remove" at bounding box center [722, 420] width 83 height 30
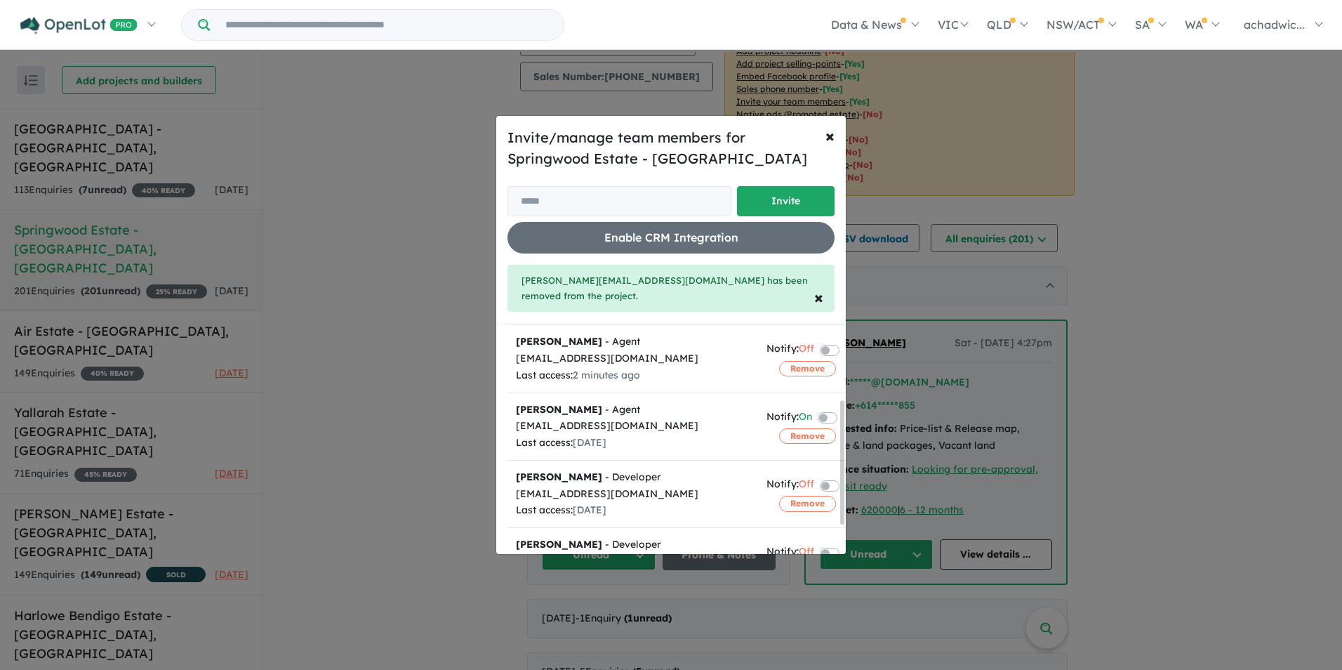
click at [794, 428] on button "Remove" at bounding box center [807, 435] width 57 height 15
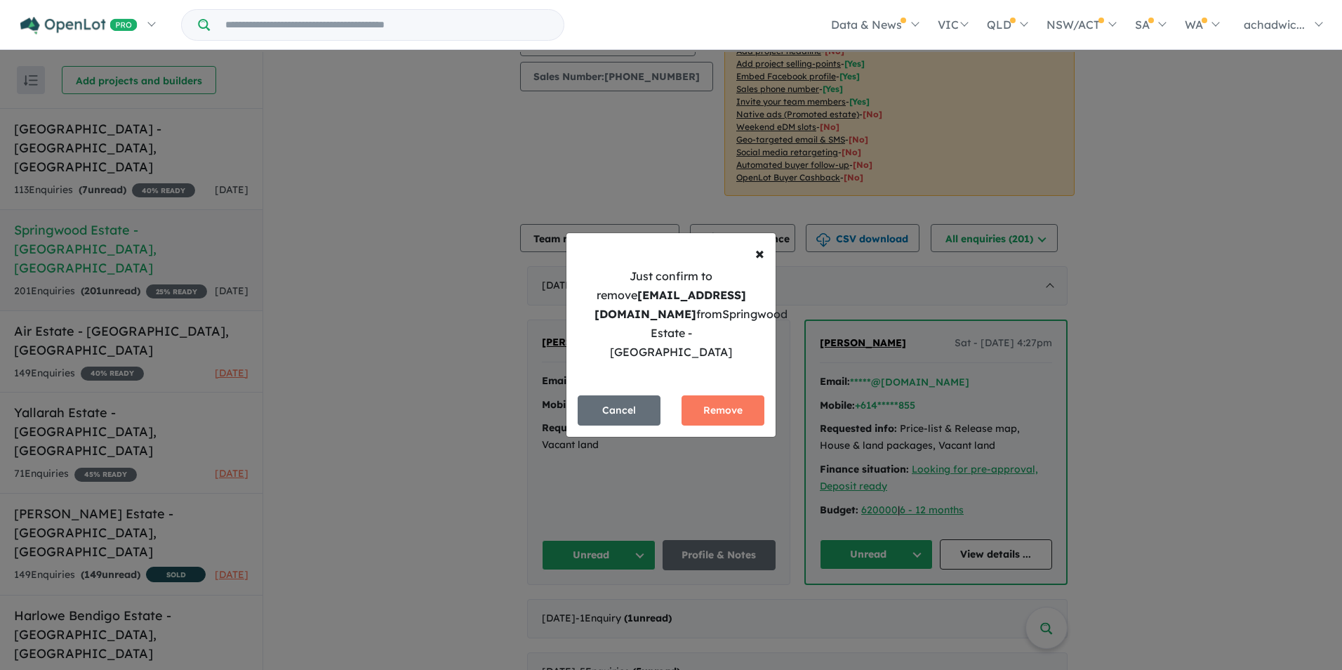
click at [732, 396] on button "Remove" at bounding box center [722, 410] width 83 height 30
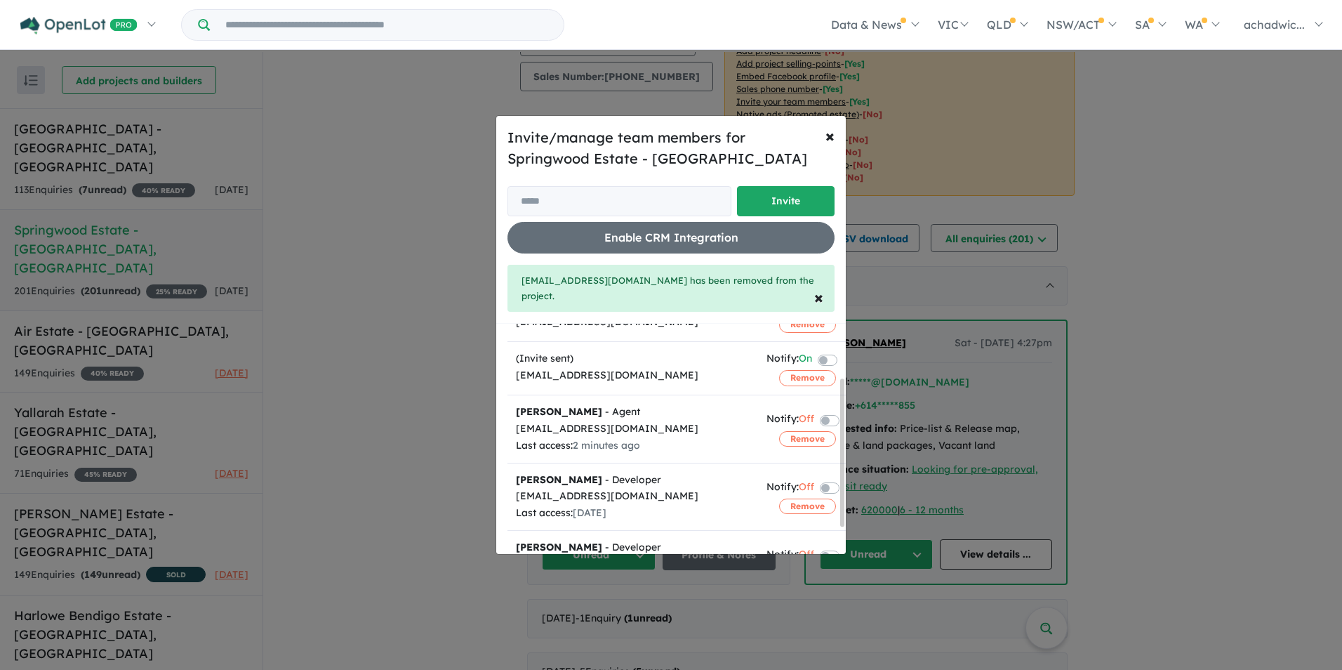
scroll to position [125, 0]
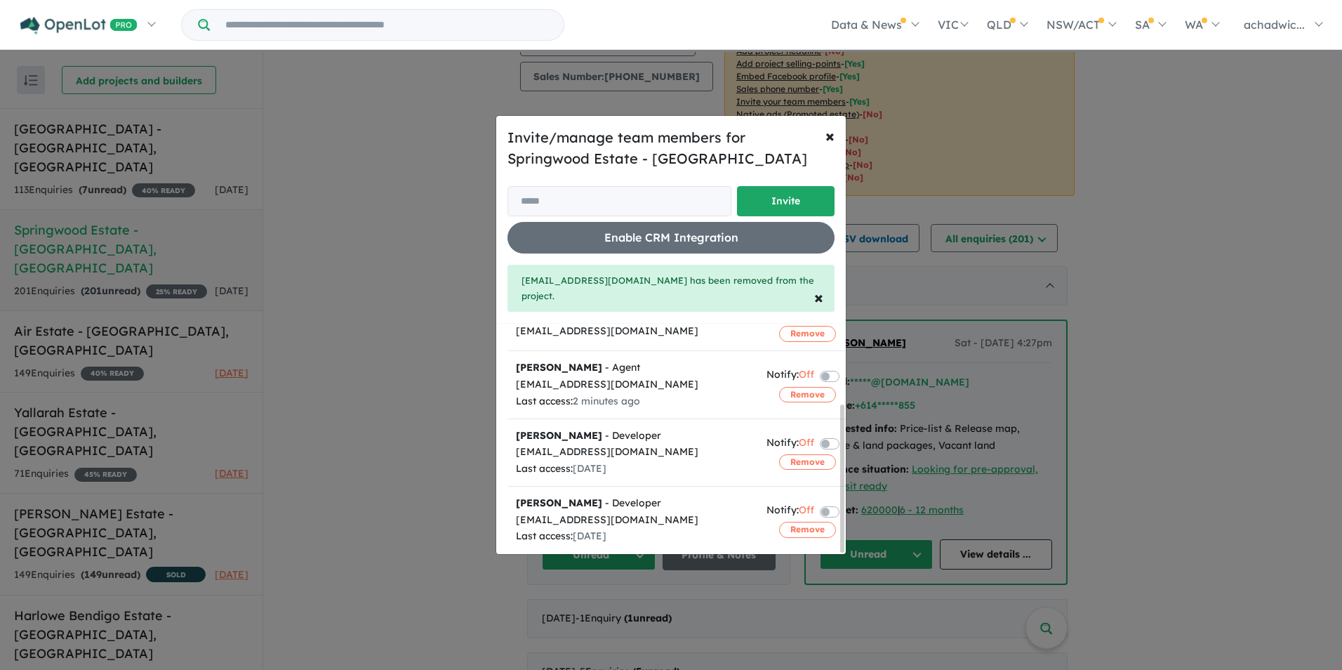
click at [800, 454] on button "Remove" at bounding box center [807, 461] width 57 height 15
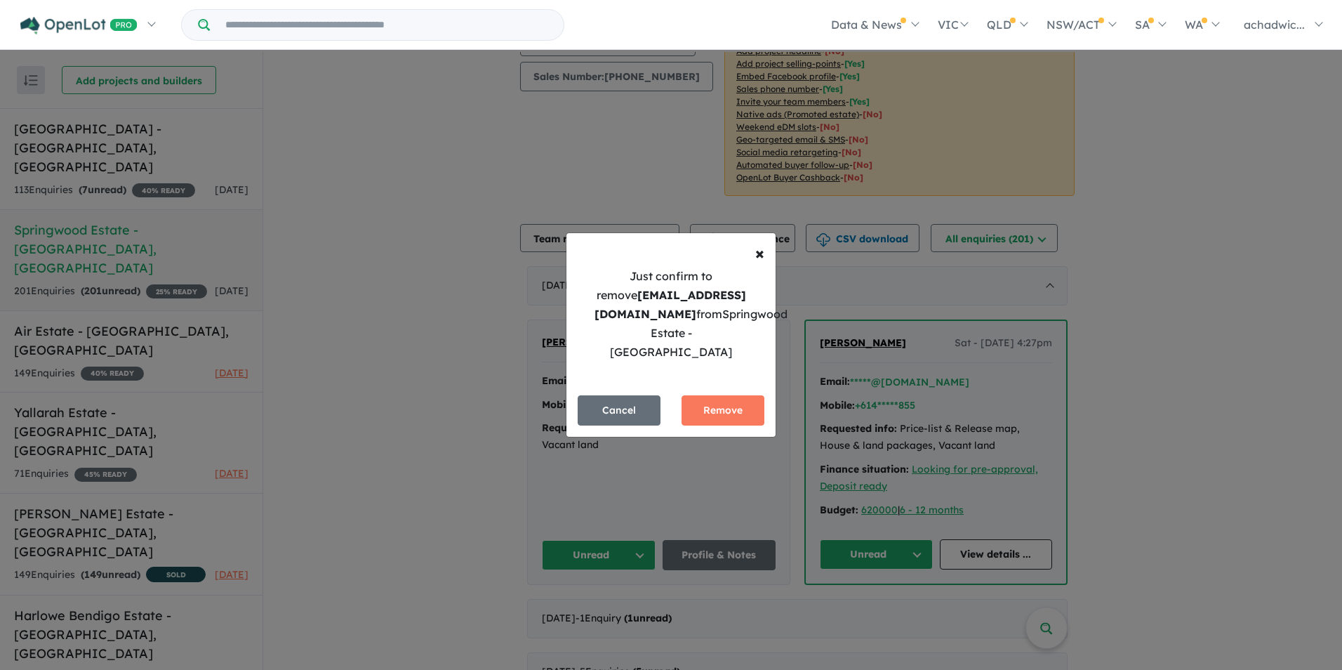
click at [734, 401] on button "Remove" at bounding box center [722, 410] width 83 height 30
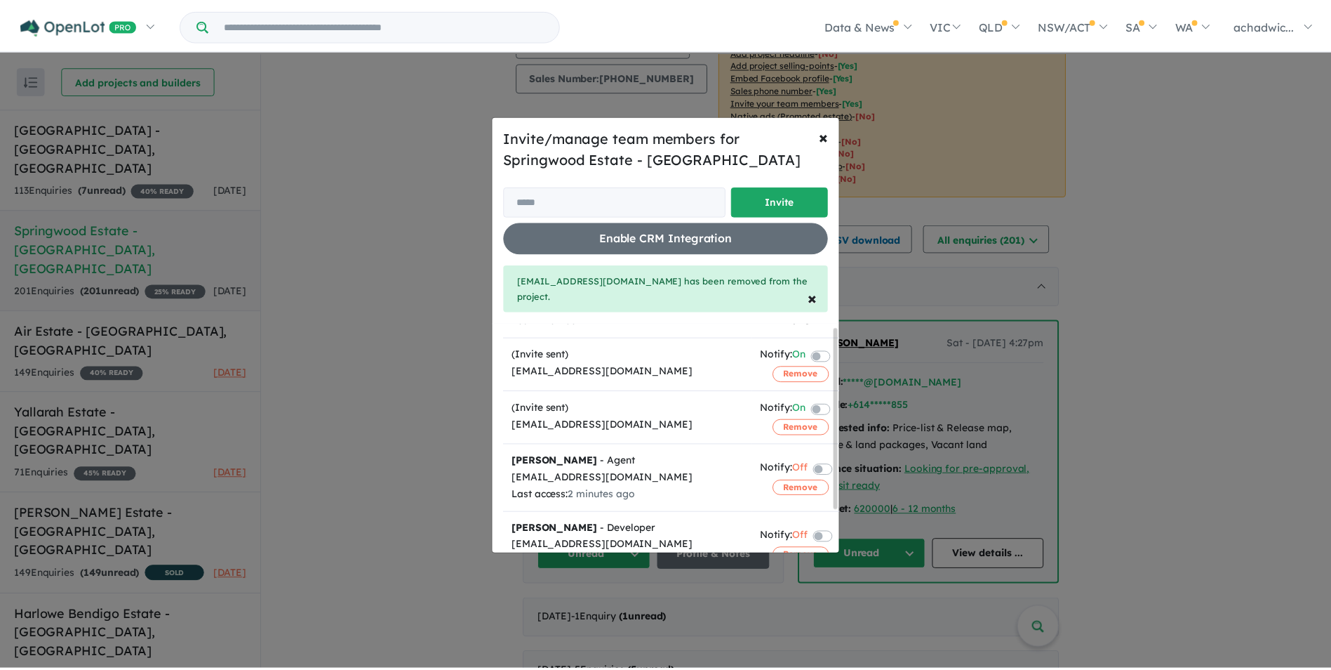
scroll to position [58, 0]
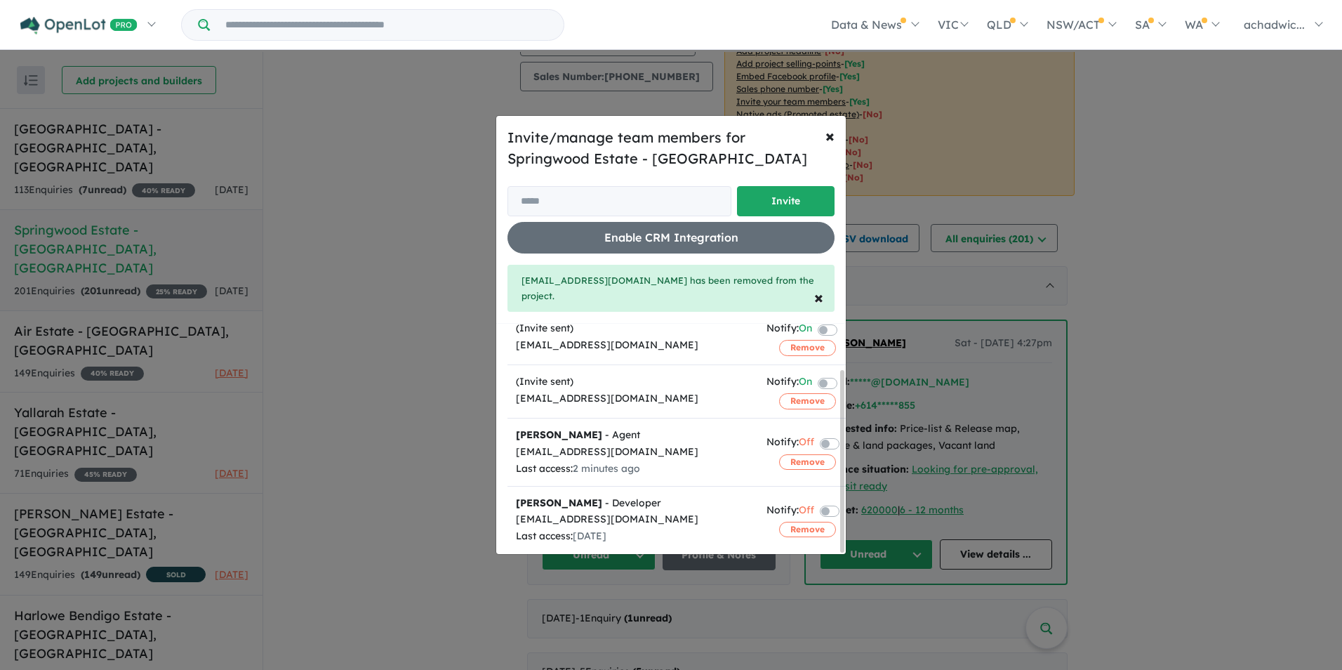
click at [779, 521] on button "Remove" at bounding box center [807, 528] width 57 height 15
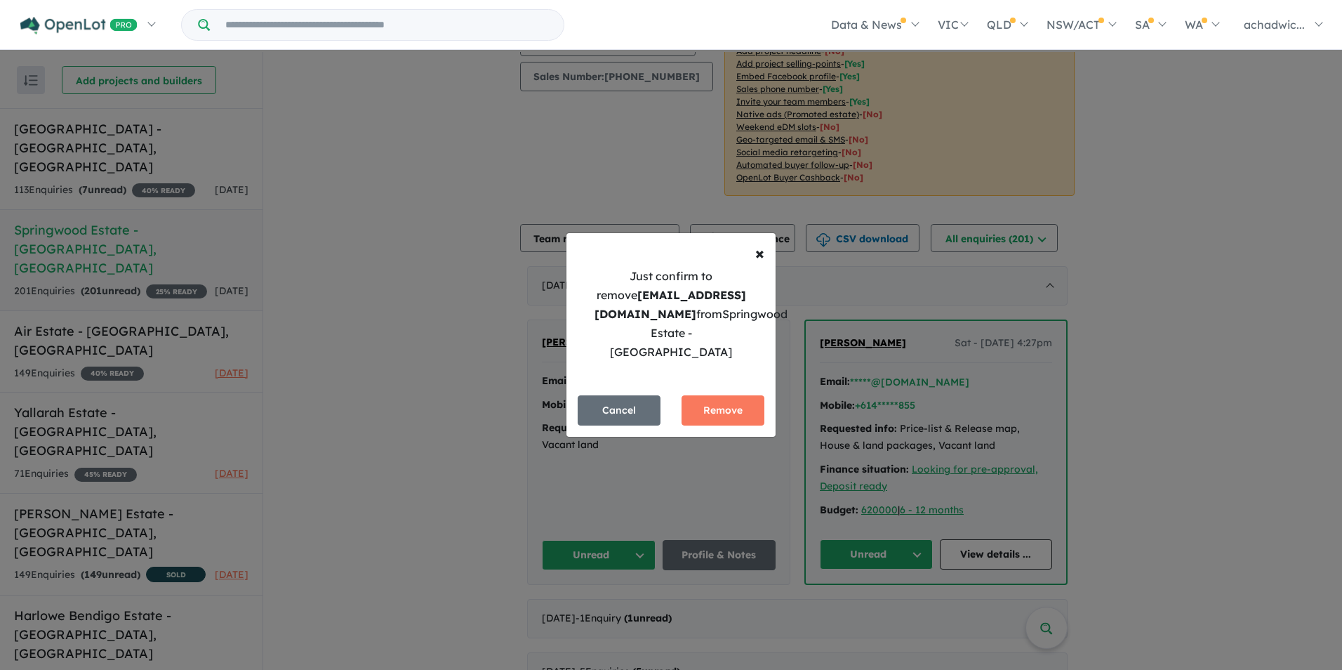
click at [717, 410] on button "Remove" at bounding box center [722, 410] width 83 height 30
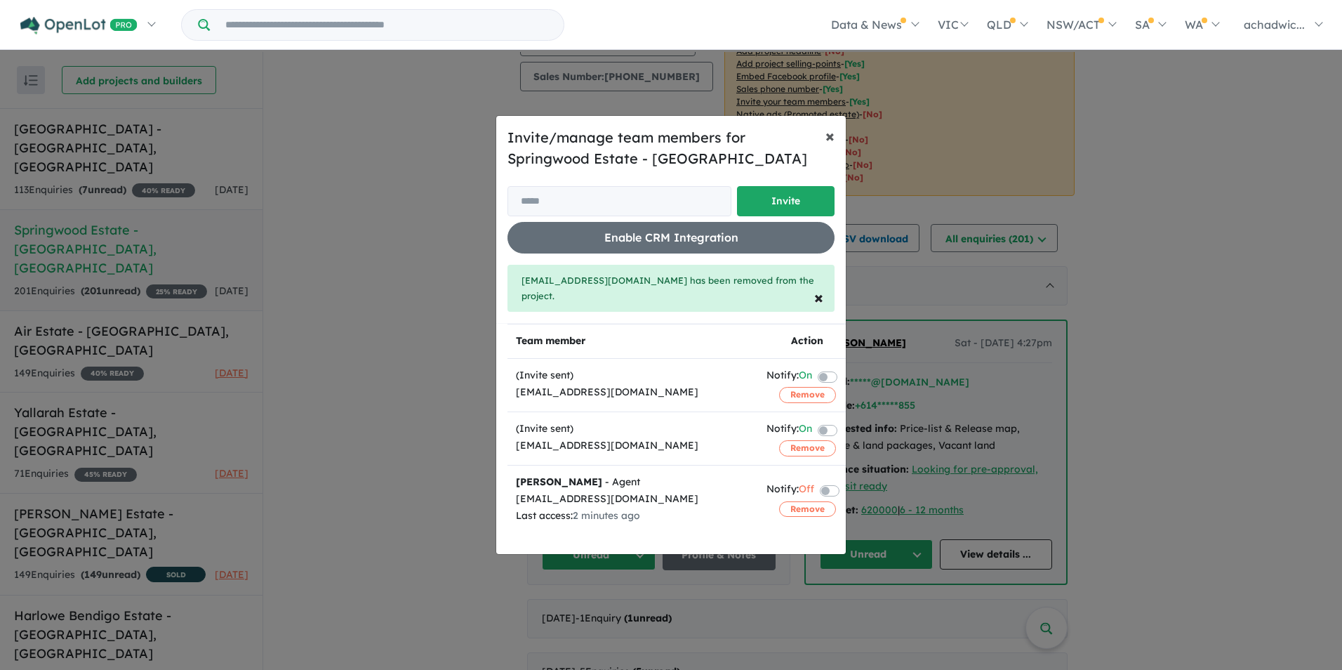
click at [831, 144] on span "×" at bounding box center [829, 135] width 9 height 21
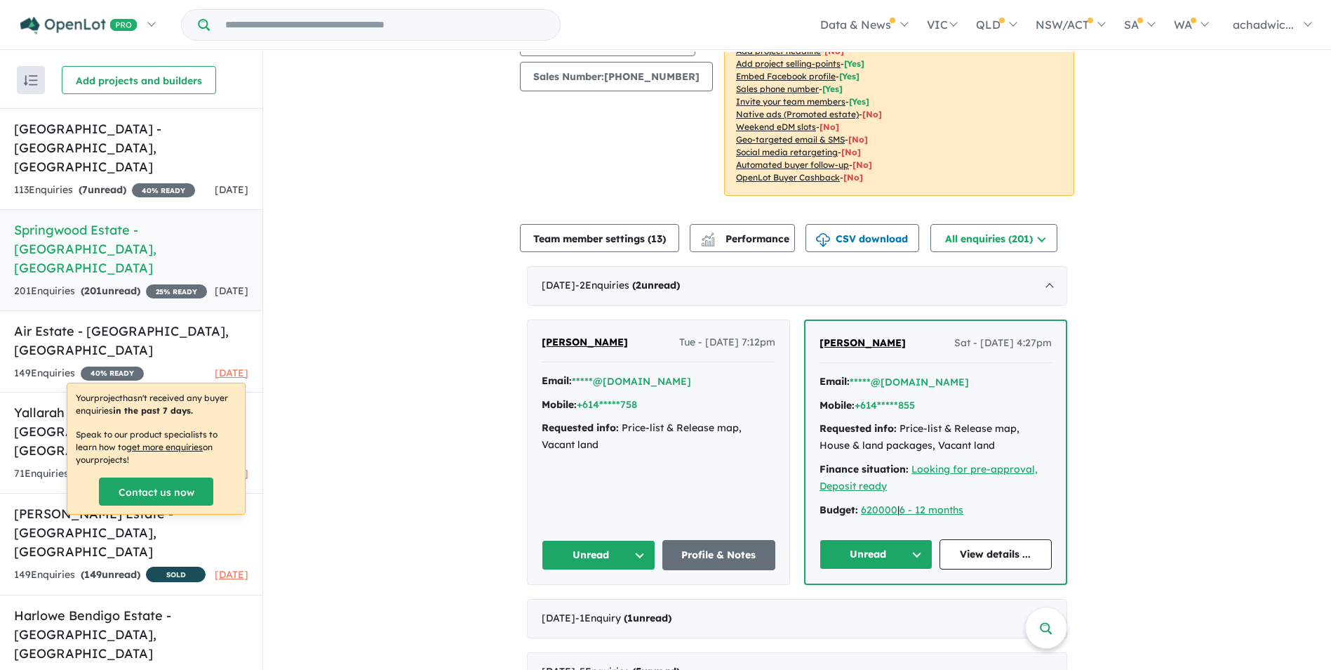
click at [41, 321] on h5 "Air Estate - [GEOGRAPHIC_DATA] , [GEOGRAPHIC_DATA]" at bounding box center [131, 340] width 234 height 38
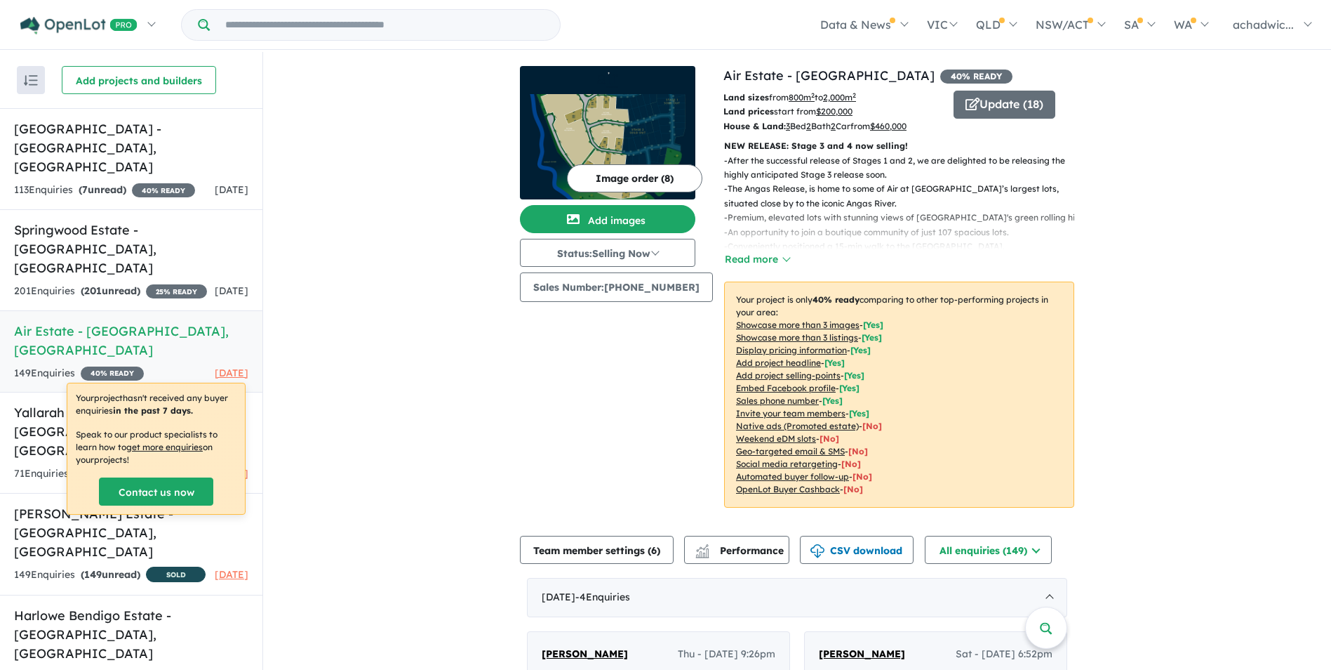
click at [616, 547] on button "Team member settings ( 6 )" at bounding box center [597, 550] width 154 height 28
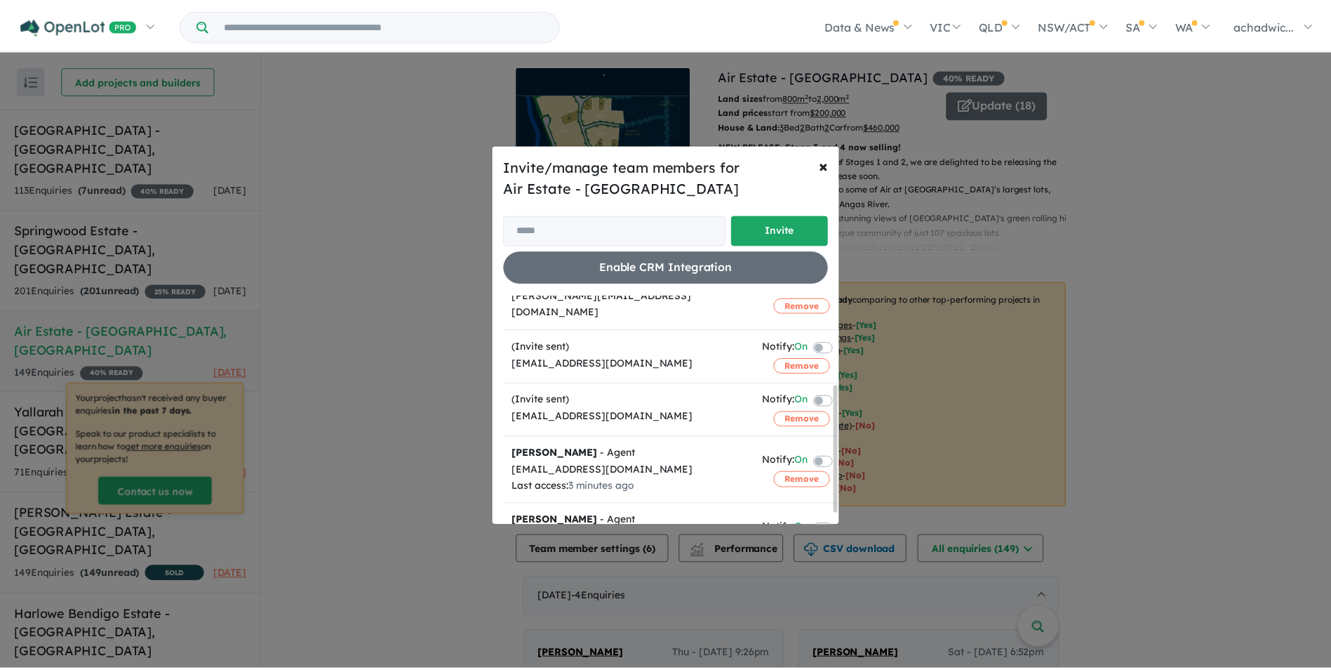
scroll to position [178, 0]
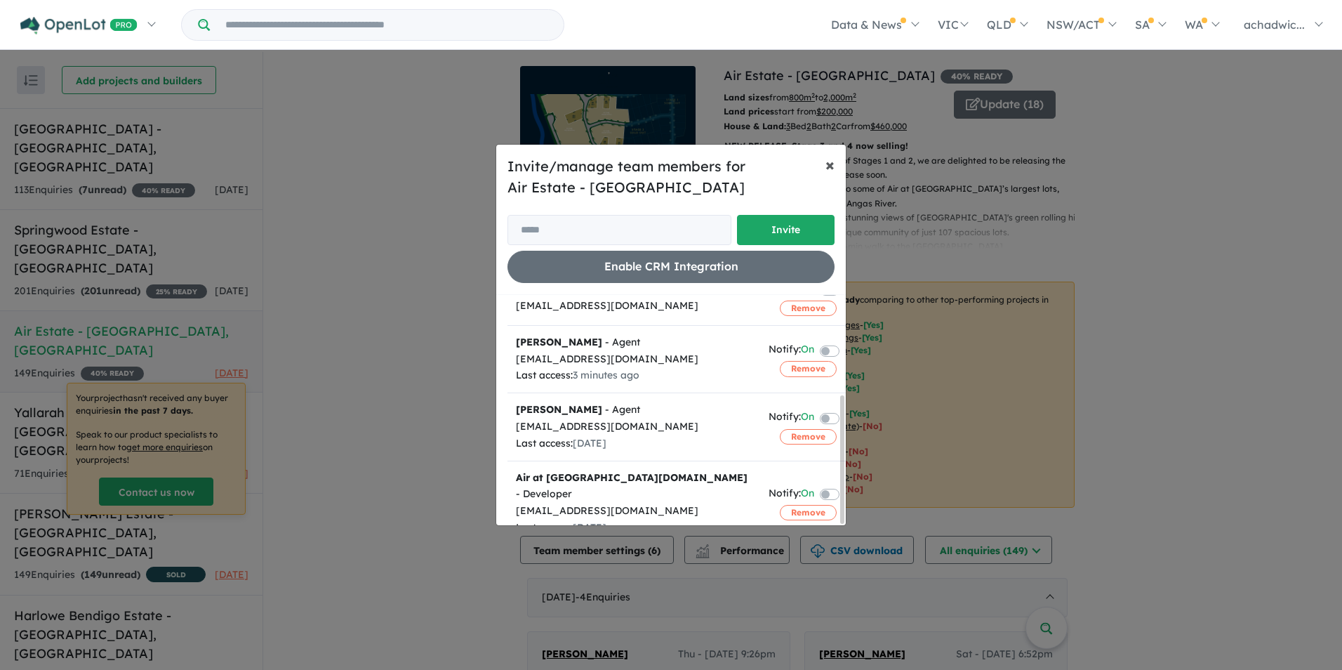
click at [833, 166] on span "×" at bounding box center [829, 164] width 9 height 21
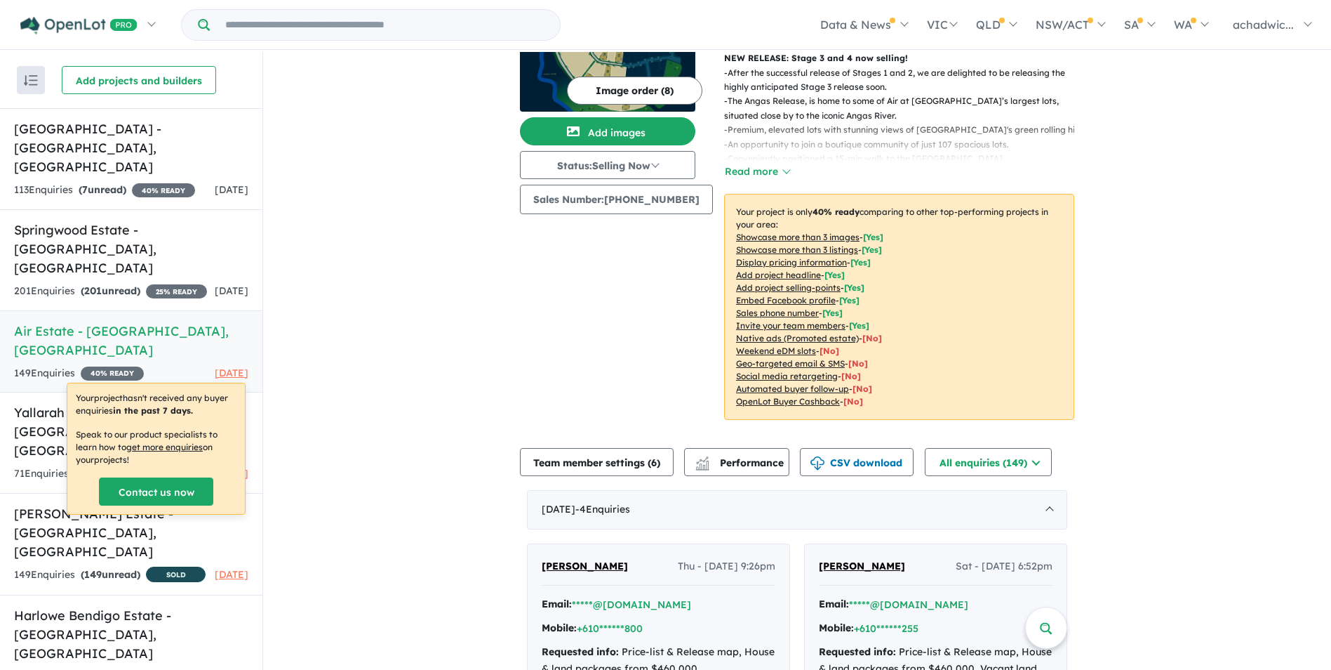
scroll to position [0, 0]
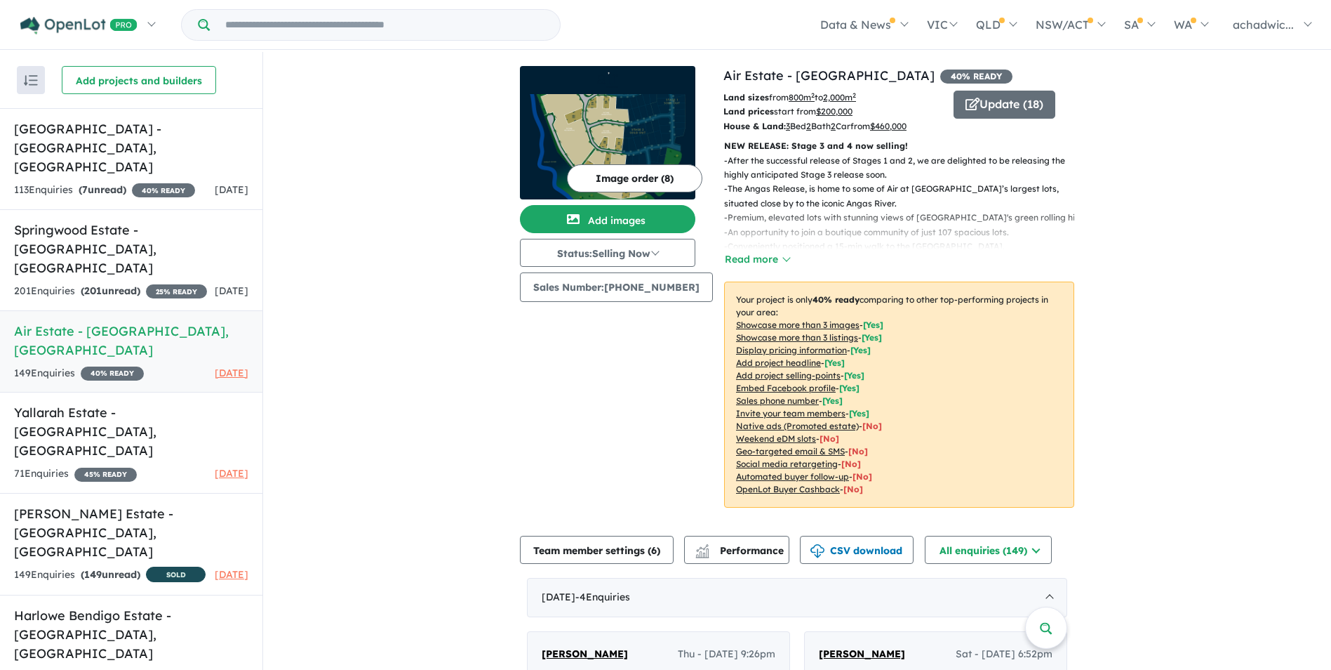
drag, startPoint x: 371, startPoint y: 386, endPoint x: 283, endPoint y: 366, distance: 89.9
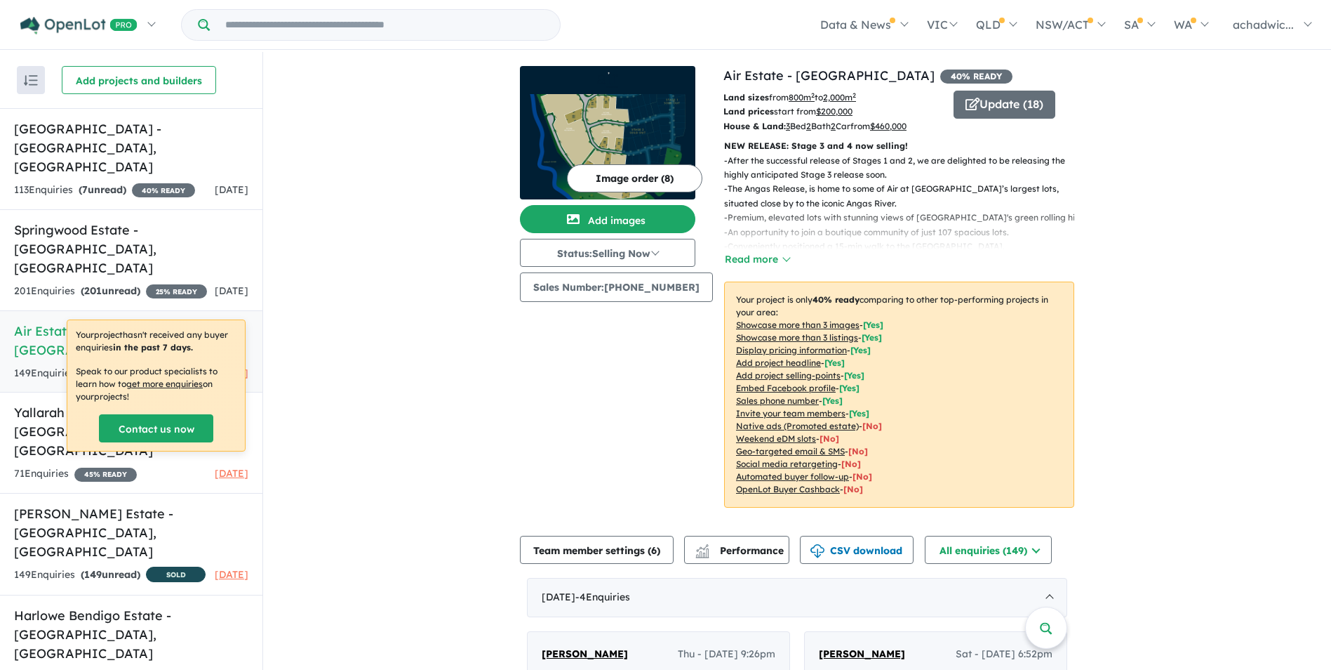
click at [39, 321] on h5 "Air Estate - [GEOGRAPHIC_DATA] , [GEOGRAPHIC_DATA]" at bounding box center [131, 340] width 234 height 38
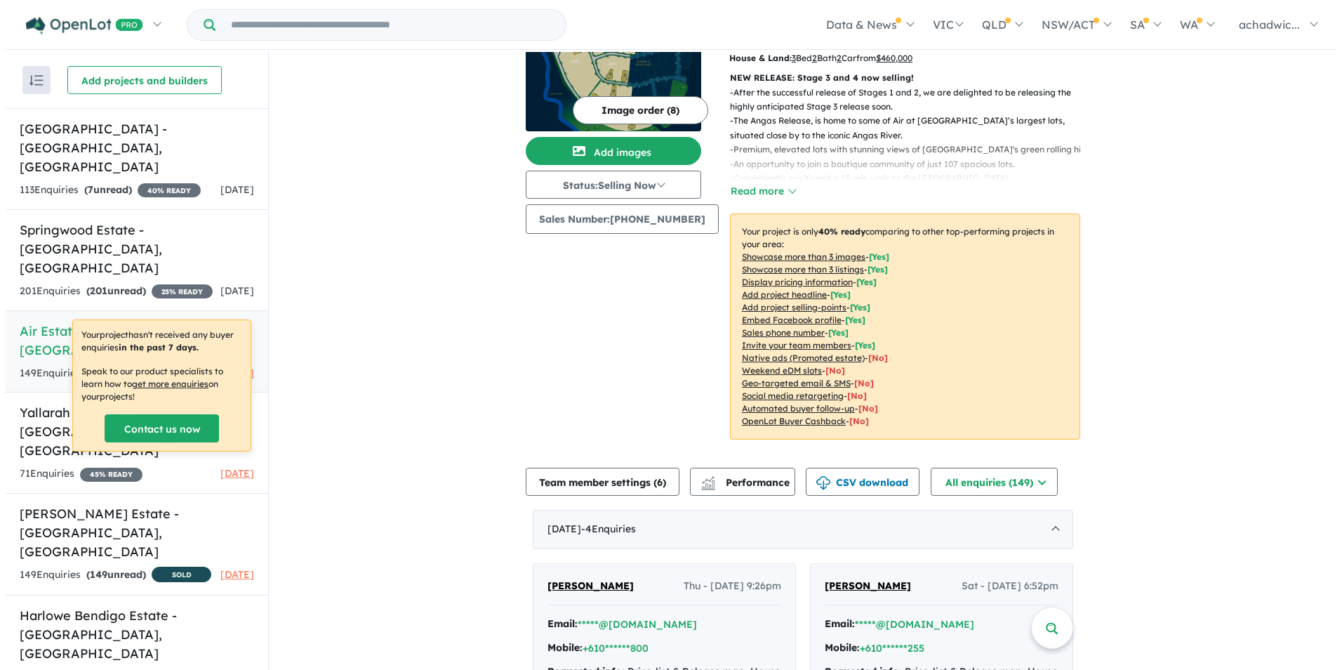
scroll to position [211, 0]
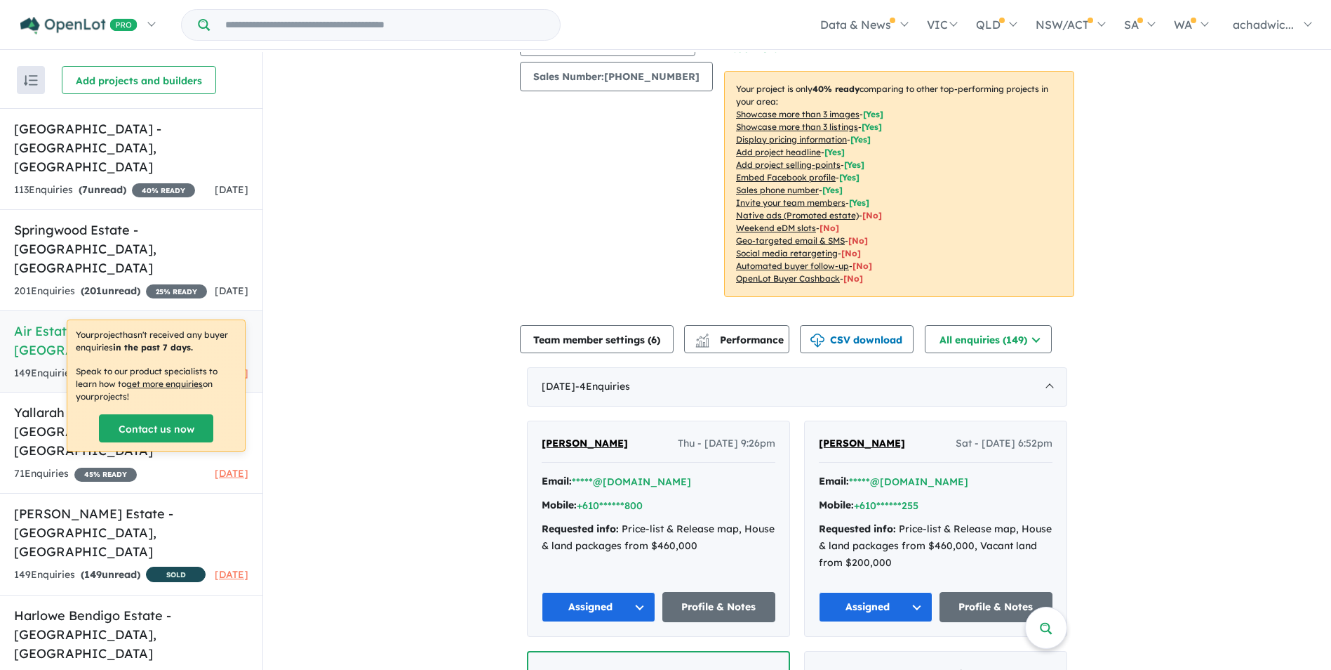
click at [609, 343] on button "Team member settings ( 6 )" at bounding box center [597, 339] width 154 height 28
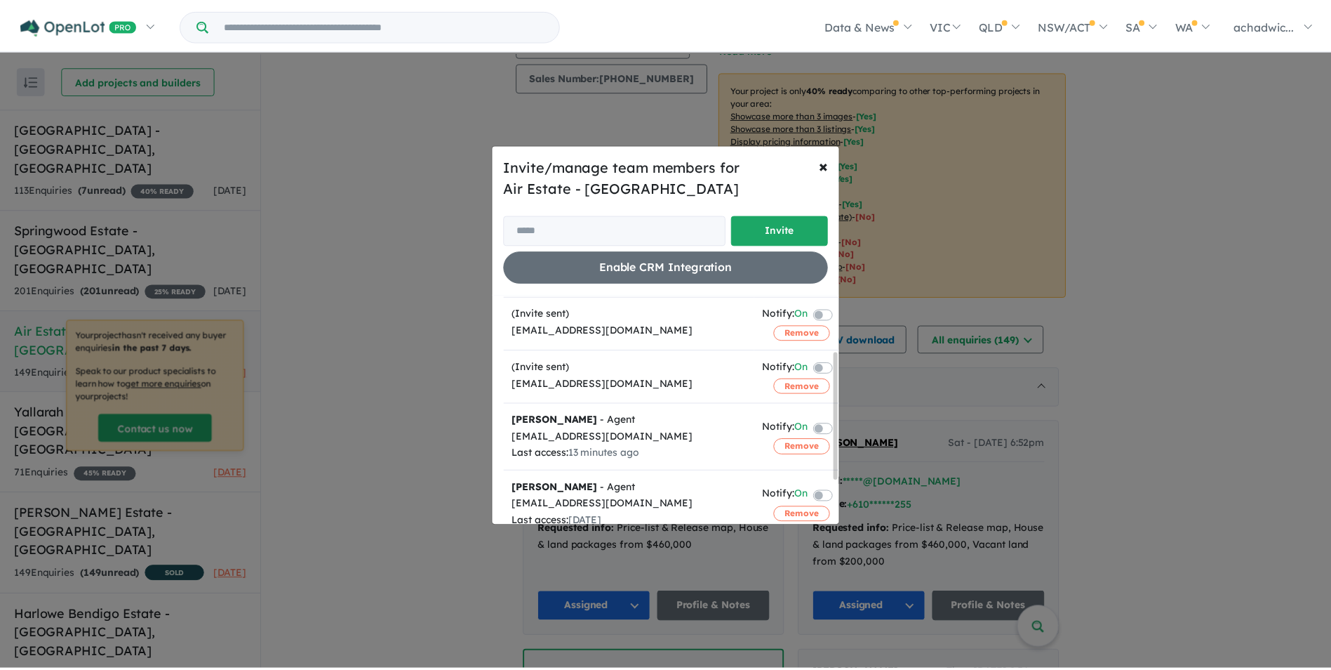
scroll to position [70, 0]
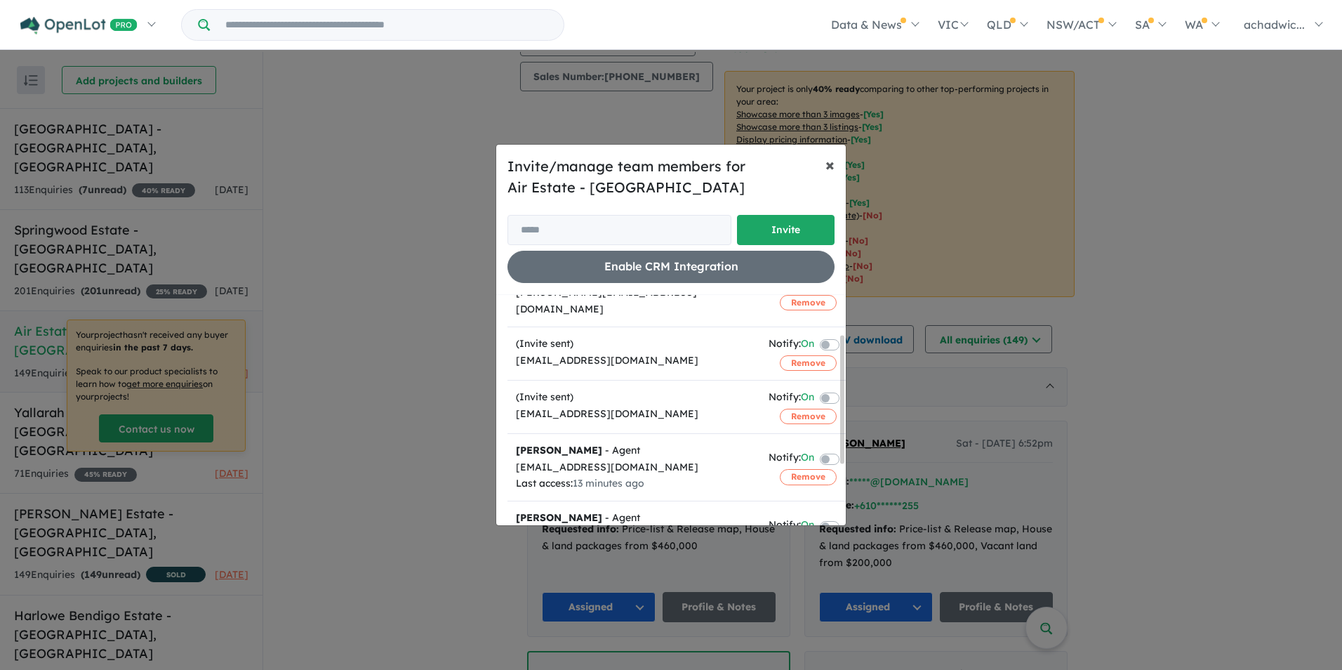
click at [827, 166] on span "×" at bounding box center [829, 164] width 9 height 21
